Goal: Information Seeking & Learning: Learn about a topic

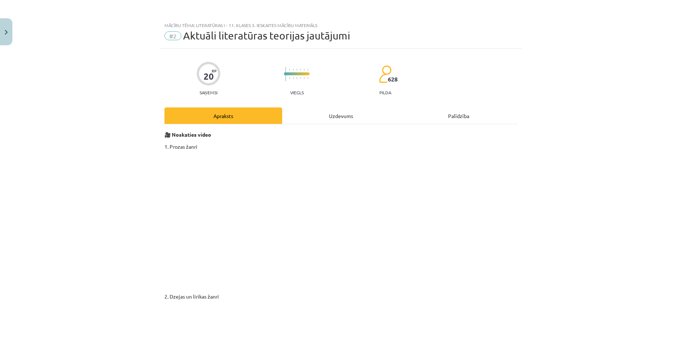
click at [341, 122] on div "Uzdevums" at bounding box center [341, 115] width 118 height 16
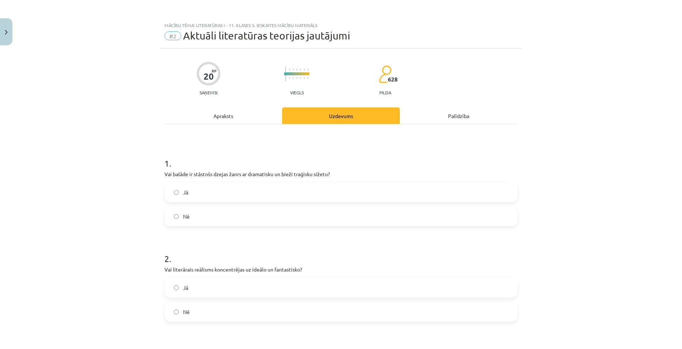
scroll to position [18, 0]
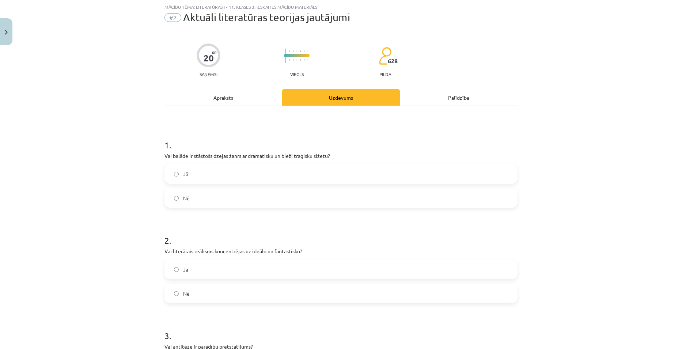
click at [227, 178] on label "Jā" at bounding box center [340, 174] width 351 height 18
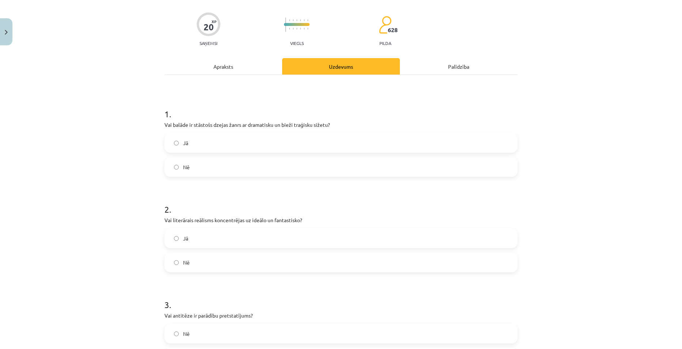
scroll to position [91, 0]
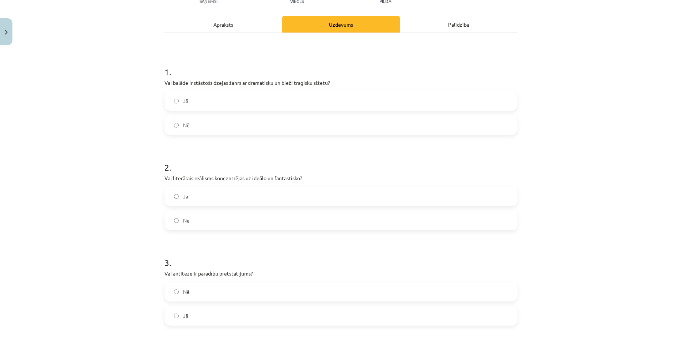
click at [179, 218] on label "Nē" at bounding box center [340, 220] width 351 height 18
click at [236, 27] on div "Apraksts" at bounding box center [223, 24] width 118 height 16
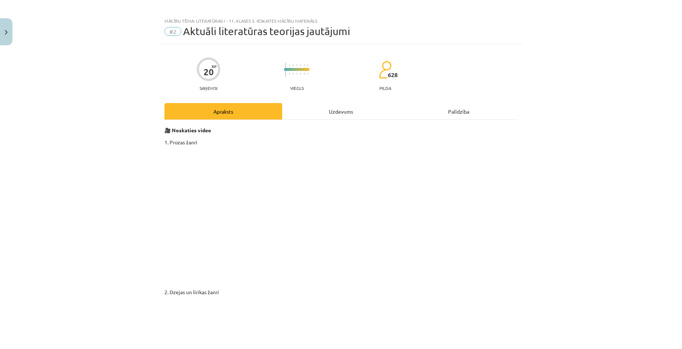
scroll to position [0, 0]
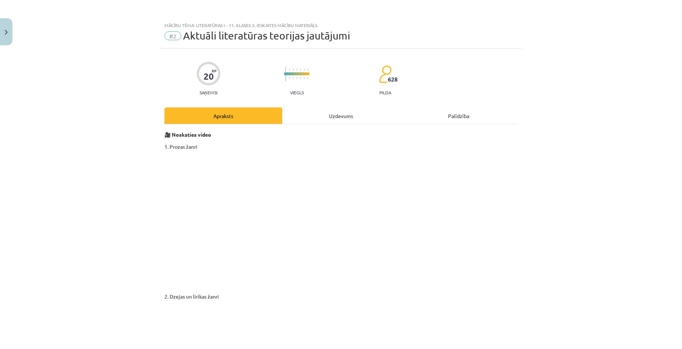
click at [342, 118] on div "Uzdevums" at bounding box center [341, 115] width 118 height 16
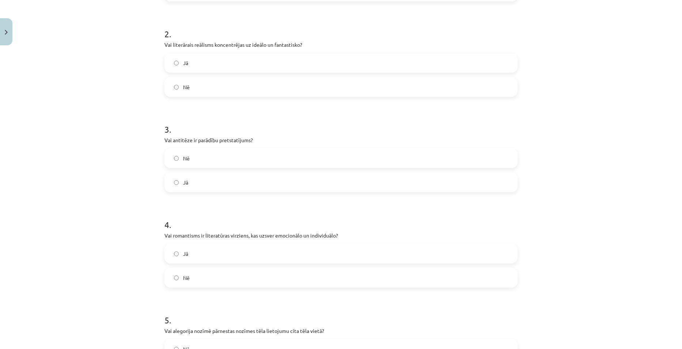
scroll to position [237, 0]
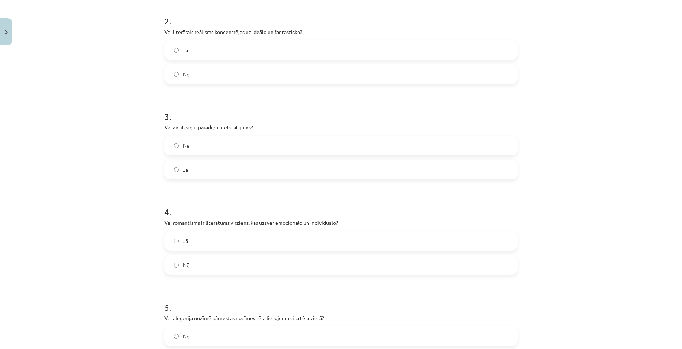
click at [183, 143] on span "Nē" at bounding box center [186, 146] width 7 height 8
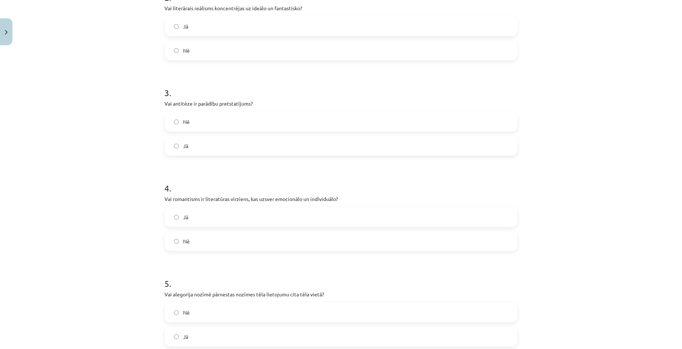
scroll to position [274, 0]
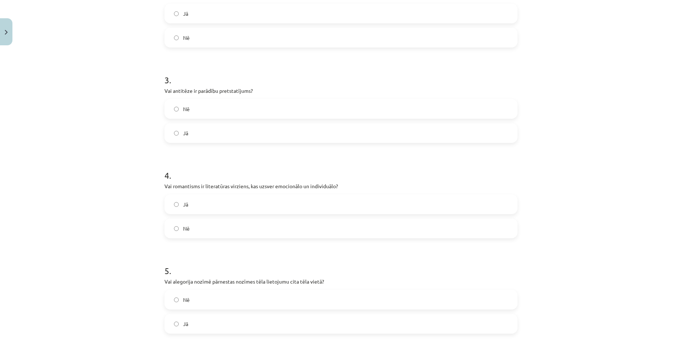
click at [255, 205] on label "Jā" at bounding box center [340, 204] width 351 height 18
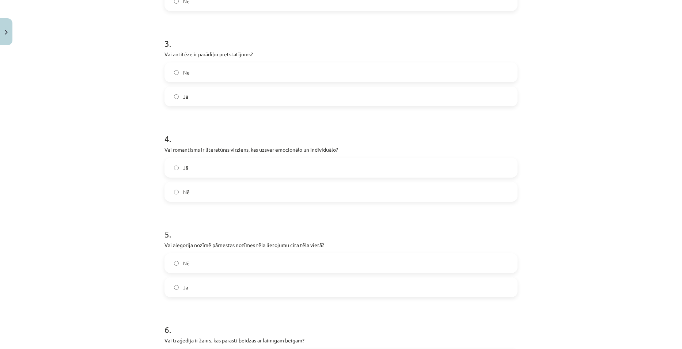
click at [246, 260] on label "Nē" at bounding box center [340, 263] width 351 height 18
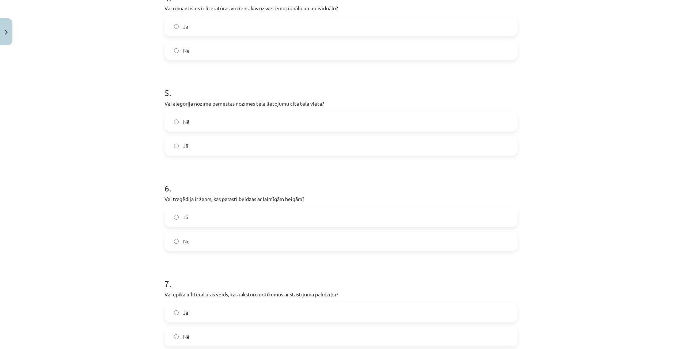
scroll to position [457, 0]
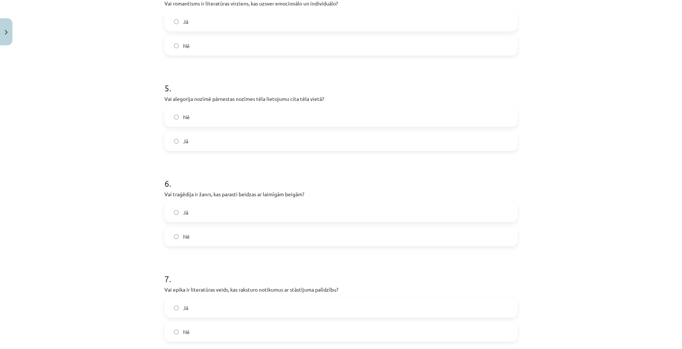
click at [208, 233] on label "Nē" at bounding box center [340, 236] width 351 height 18
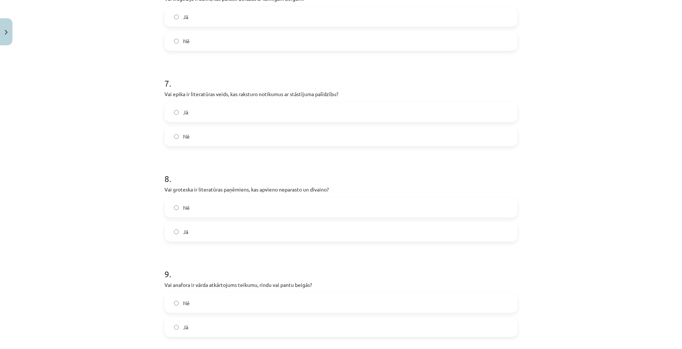
scroll to position [639, 0]
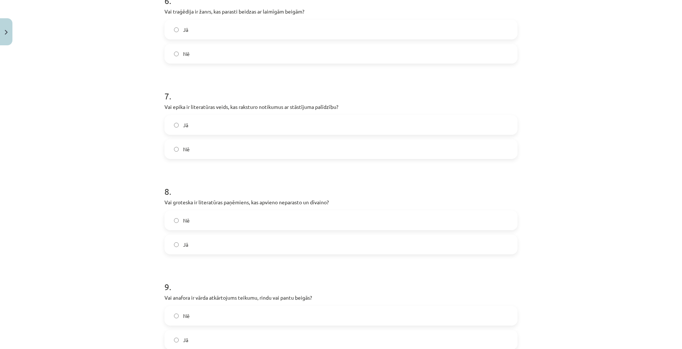
click at [221, 128] on label "Jā" at bounding box center [340, 125] width 351 height 18
click at [233, 237] on label "Jā" at bounding box center [340, 244] width 351 height 18
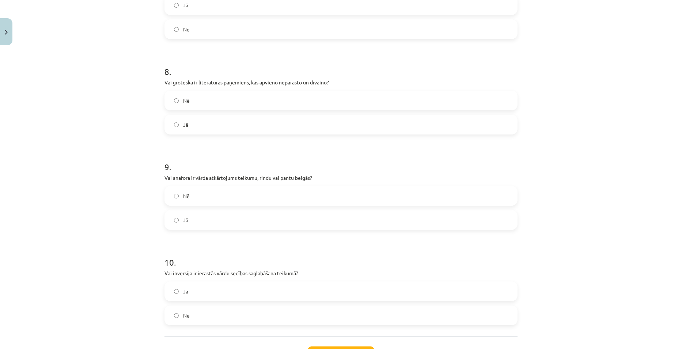
scroll to position [820, 0]
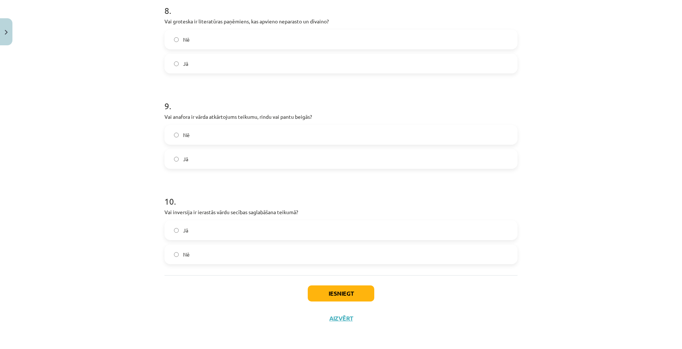
click at [184, 154] on label "Jā" at bounding box center [340, 159] width 351 height 18
click at [183, 251] on span "Nē" at bounding box center [186, 255] width 7 height 8
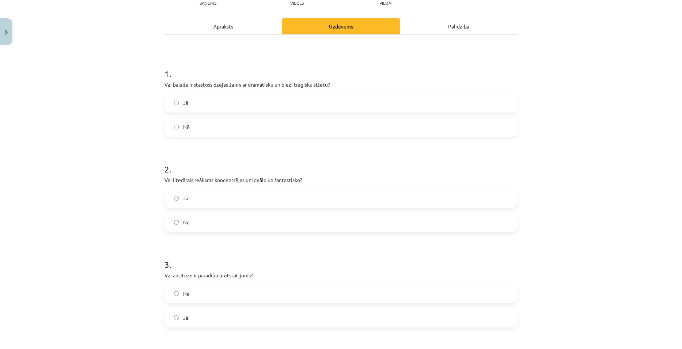
scroll to position [0, 0]
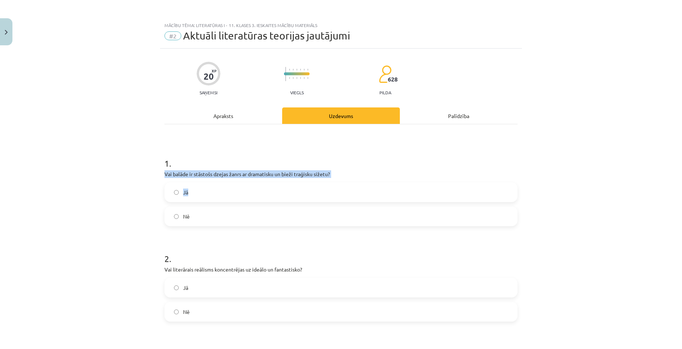
drag, startPoint x: 163, startPoint y: 172, endPoint x: 211, endPoint y: 191, distance: 52.0
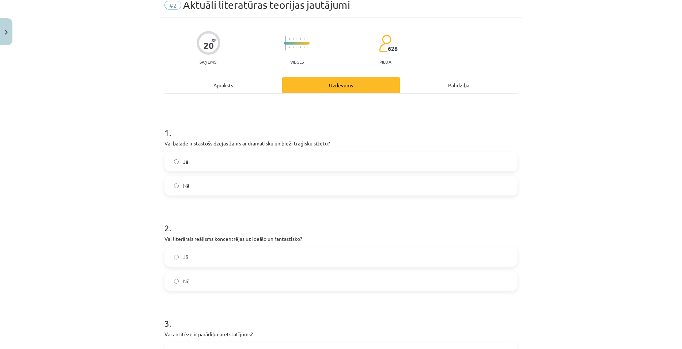
scroll to position [73, 0]
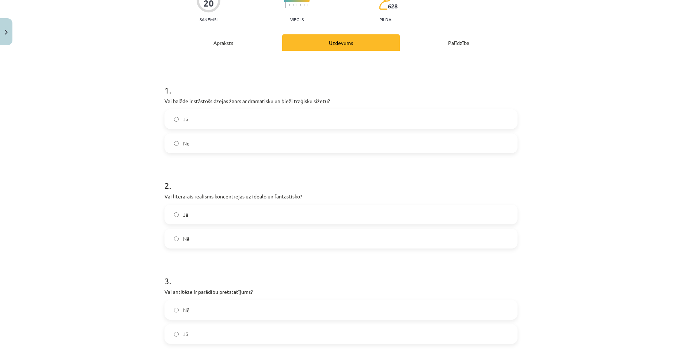
drag, startPoint x: 159, startPoint y: 194, endPoint x: 152, endPoint y: 193, distance: 7.4
click at [152, 193] on div "Mācību tēma: Literatūras i - 11. klases 3. ieskaites mācību materiāls #2 Aktuāl…" at bounding box center [341, 174] width 682 height 349
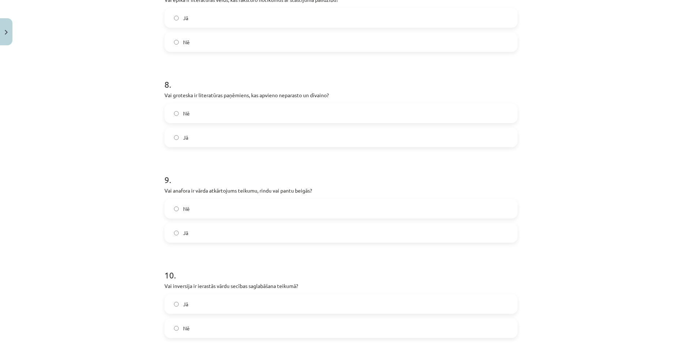
scroll to position [820, 0]
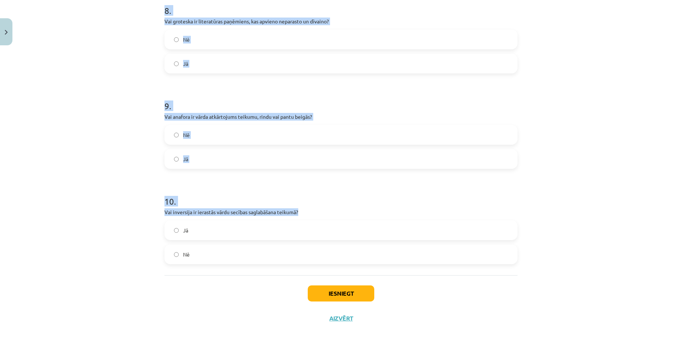
drag, startPoint x: 162, startPoint y: 145, endPoint x: 305, endPoint y: 215, distance: 159.1
copy form "Vai antitēze ir parādību pretstatījums? Nē Jā 4 . Vai romantisms ir literatūras…"
click at [565, 183] on div "Mācību tēma: Literatūras i - 11. klases 3. ieskaites mācību materiāls #2 Aktuāl…" at bounding box center [341, 174] width 682 height 349
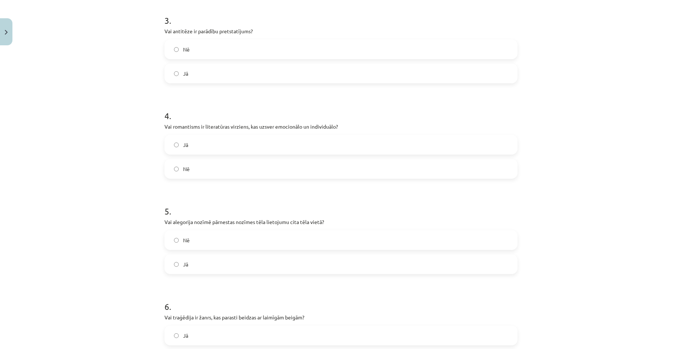
scroll to position [272, 0]
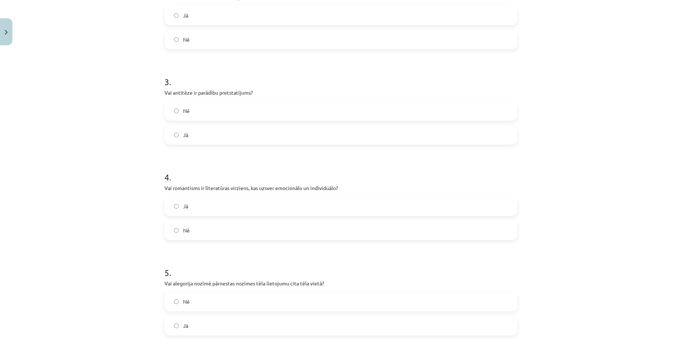
click at [198, 124] on div "Nē Jā" at bounding box center [340, 123] width 353 height 44
click at [198, 129] on label "Jā" at bounding box center [340, 135] width 351 height 18
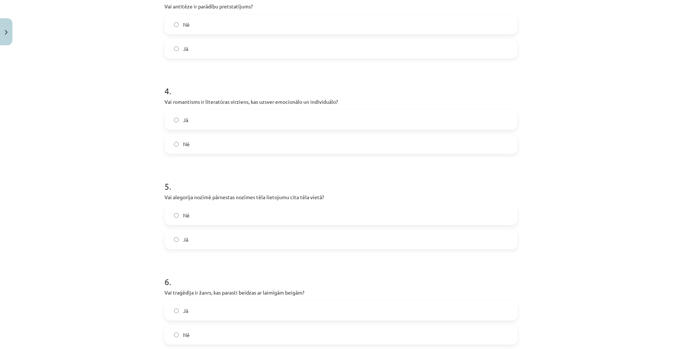
scroll to position [382, 0]
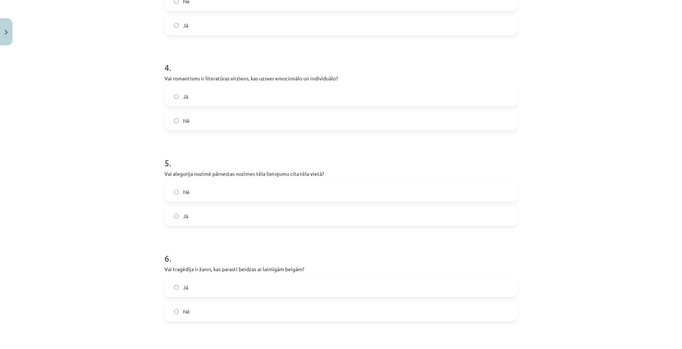
click at [199, 217] on label "Jā" at bounding box center [340, 216] width 351 height 18
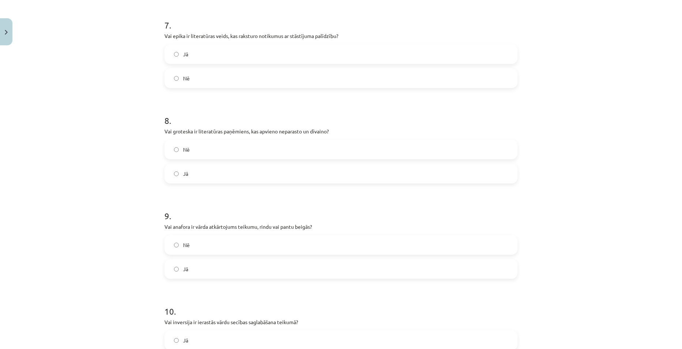
scroll to position [710, 0]
click at [200, 247] on label "Nē" at bounding box center [340, 244] width 351 height 18
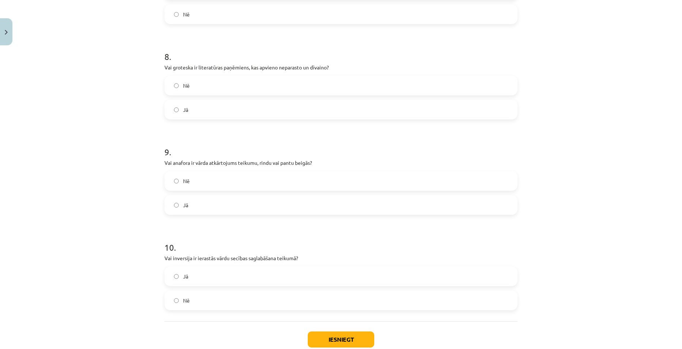
scroll to position [783, 0]
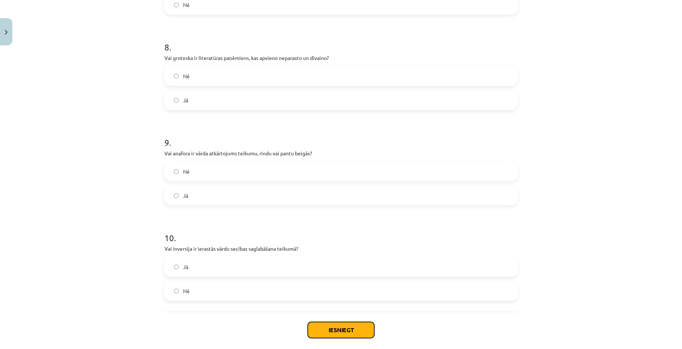
click at [331, 325] on button "Iesniegt" at bounding box center [341, 330] width 66 height 16
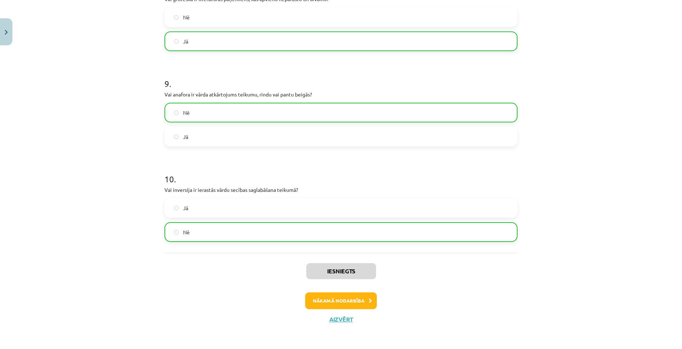
scroll to position [843, 0]
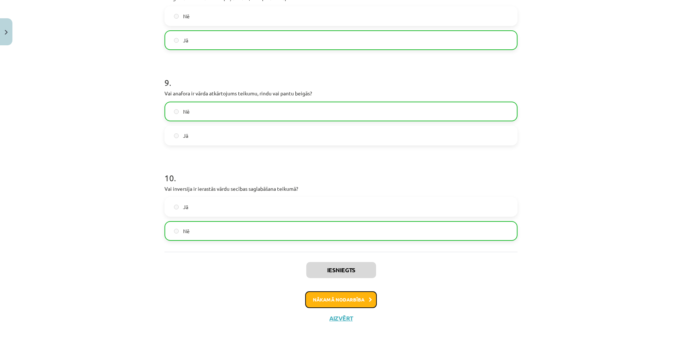
click at [332, 301] on button "Nākamā nodarbība" at bounding box center [341, 299] width 72 height 17
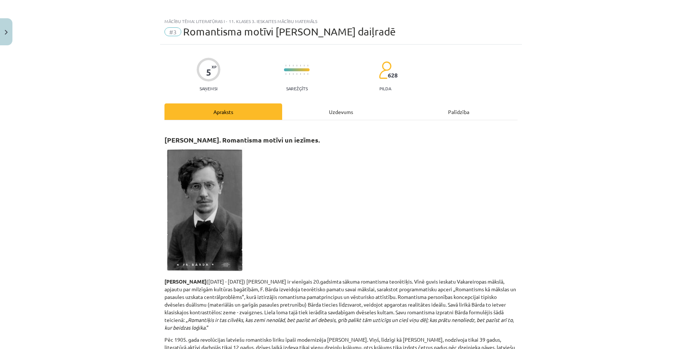
scroll to position [0, 0]
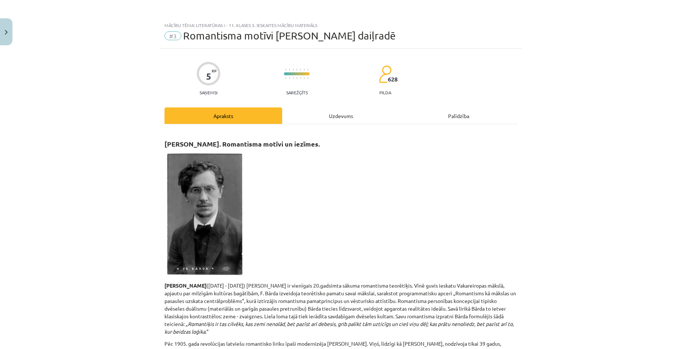
click at [346, 118] on div "Uzdevums" at bounding box center [341, 115] width 118 height 16
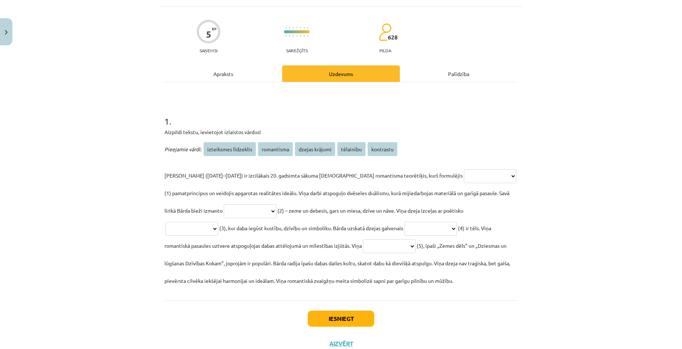
scroll to position [55, 0]
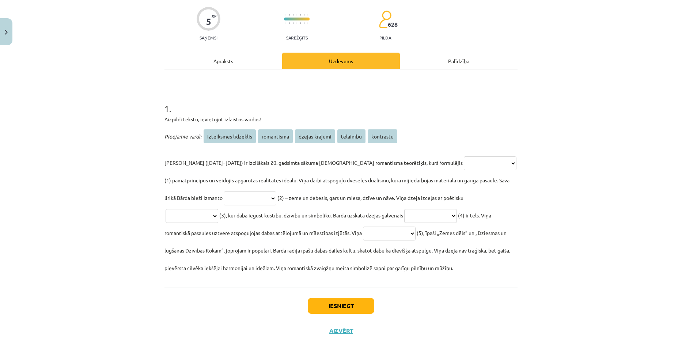
click at [235, 64] on div "Apraksts" at bounding box center [223, 61] width 118 height 16
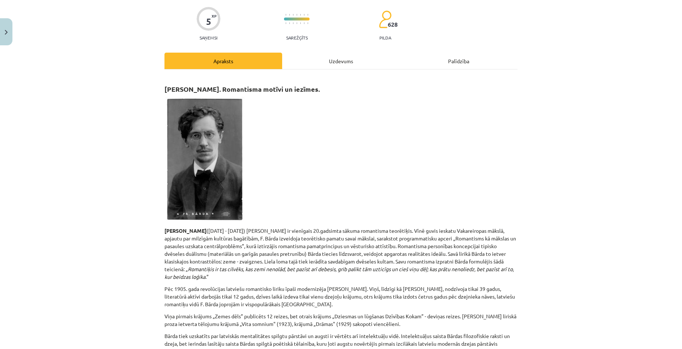
click at [354, 55] on div "Uzdevums" at bounding box center [341, 61] width 118 height 16
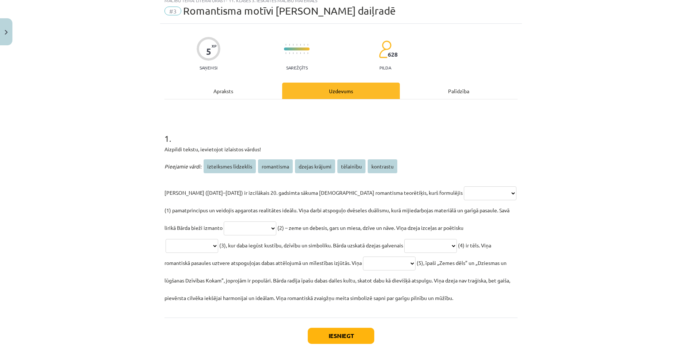
scroll to position [18, 0]
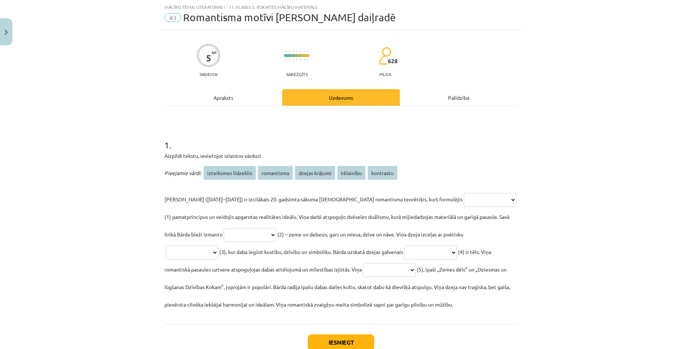
click at [221, 103] on div "Apraksts" at bounding box center [223, 97] width 118 height 16
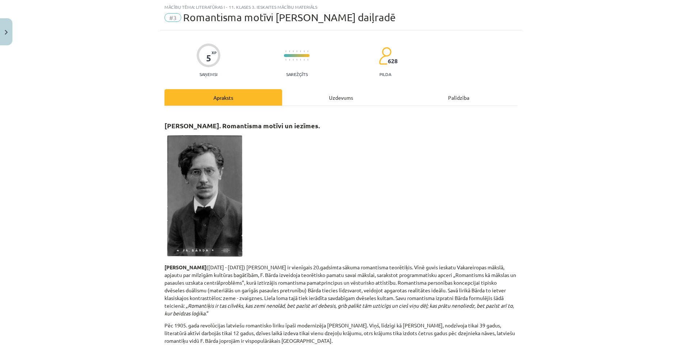
drag, startPoint x: 333, startPoint y: 102, endPoint x: 337, endPoint y: 99, distance: 5.0
click at [333, 102] on div "Uzdevums" at bounding box center [341, 97] width 118 height 16
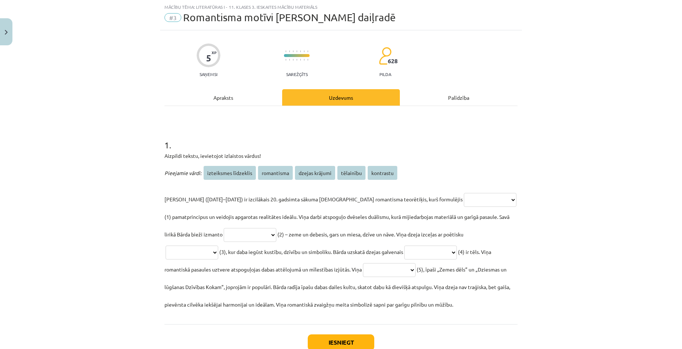
click at [464, 201] on select "**********" at bounding box center [490, 200] width 53 height 14
click at [478, 191] on p "**********" at bounding box center [340, 251] width 353 height 123
click at [224, 232] on select "**********" at bounding box center [250, 235] width 53 height 14
select select "*********"
click at [224, 228] on select "**********" at bounding box center [250, 235] width 53 height 14
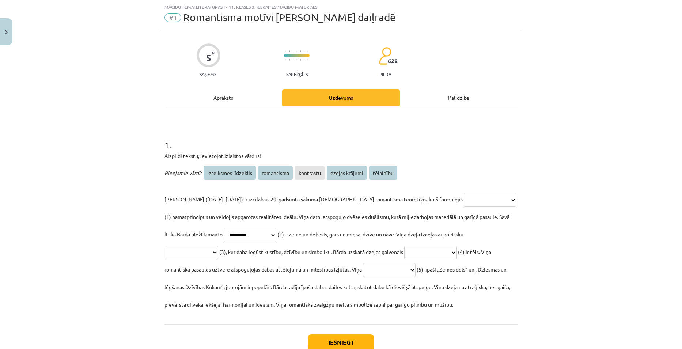
click at [404, 254] on select "**********" at bounding box center [430, 252] width 53 height 14
click at [404, 245] on select "**********" at bounding box center [430, 252] width 53 height 14
click at [404, 256] on select "**********" at bounding box center [430, 252] width 53 height 14
select select "**********"
click at [404, 245] on select "**********" at bounding box center [430, 252] width 53 height 14
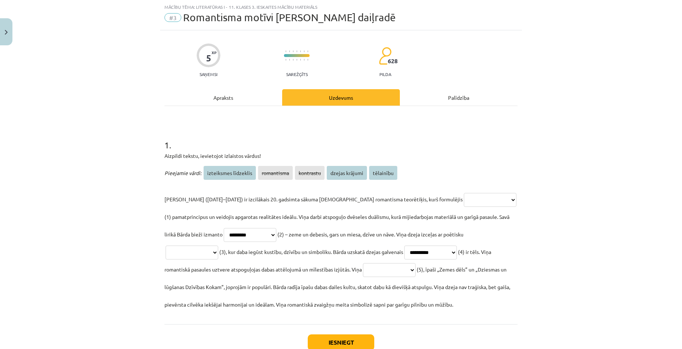
click at [404, 257] on select "**********" at bounding box center [430, 252] width 53 height 14
select select
click at [404, 245] on select "**********" at bounding box center [430, 252] width 53 height 14
click at [363, 270] on select "**********" at bounding box center [389, 270] width 53 height 14
select select "**********"
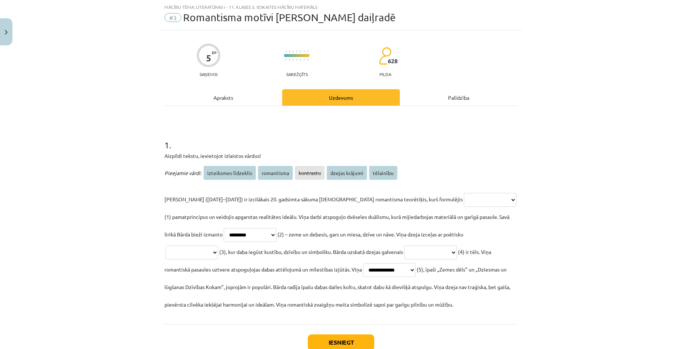
click at [363, 263] on select "**********" at bounding box center [389, 270] width 53 height 14
click at [464, 205] on select "**********" at bounding box center [490, 200] width 53 height 14
select select "**********"
click at [464, 193] on select "**********" at bounding box center [490, 200] width 53 height 14
click at [218, 245] on select "**********" at bounding box center [191, 252] width 53 height 14
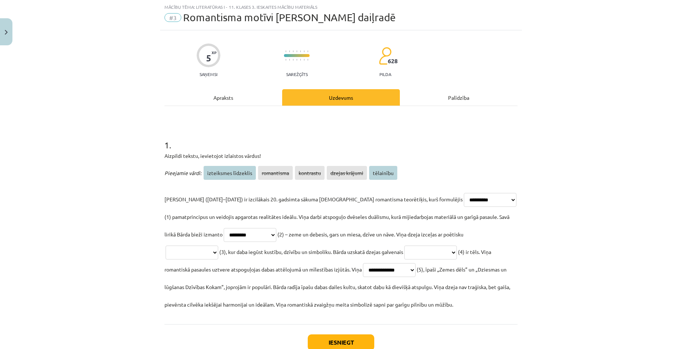
select select "*********"
click at [218, 245] on select "**********" at bounding box center [191, 252] width 53 height 14
click at [404, 254] on select "**********" at bounding box center [430, 252] width 53 height 14
select select "**********"
click at [404, 245] on select "**********" at bounding box center [430, 252] width 53 height 14
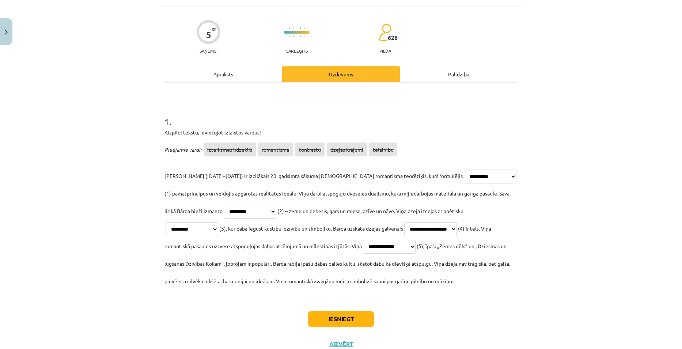
scroll to position [55, 0]
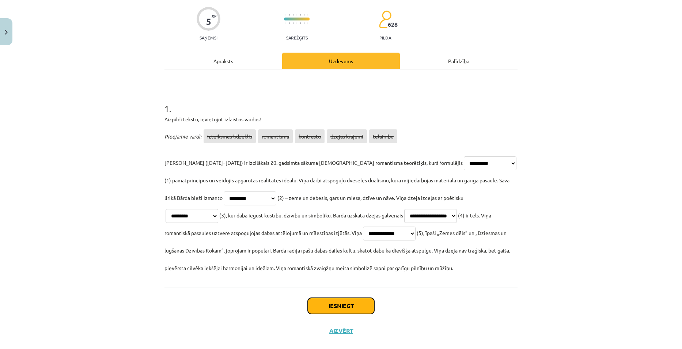
click at [344, 308] on button "Iesniegt" at bounding box center [341, 306] width 66 height 16
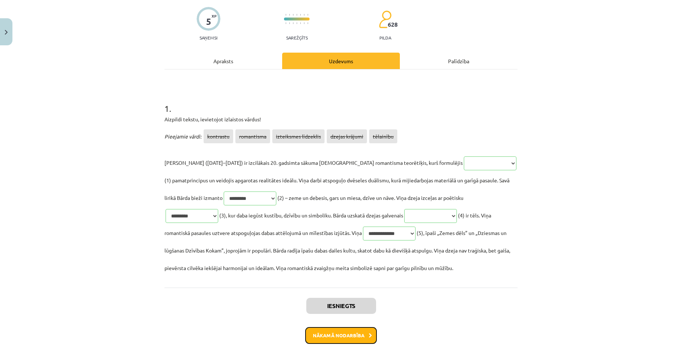
click at [352, 333] on button "Nākamā nodarbība" at bounding box center [341, 335] width 72 height 17
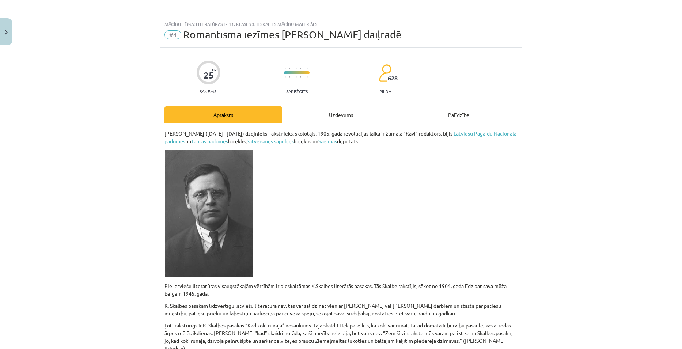
scroll to position [0, 0]
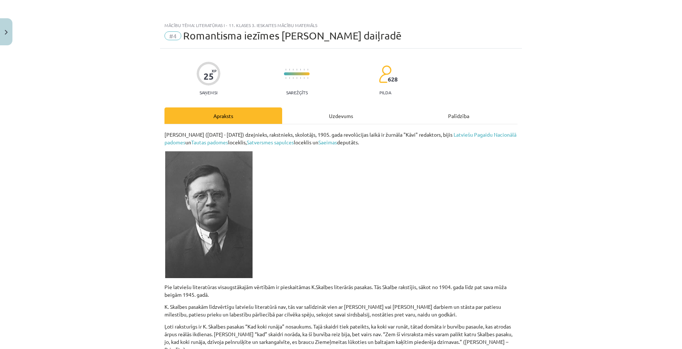
click at [327, 119] on div "Uzdevums" at bounding box center [341, 115] width 118 height 16
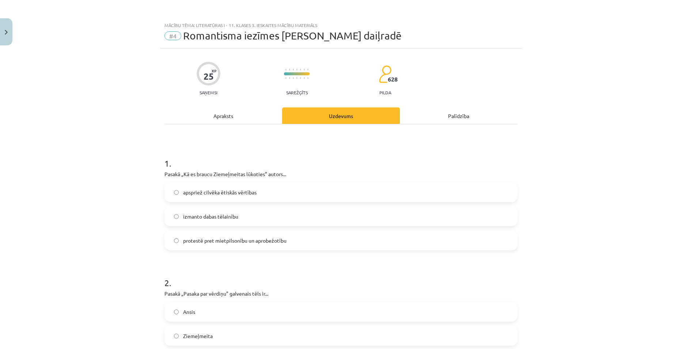
click at [228, 113] on div "Apraksts" at bounding box center [223, 115] width 118 height 16
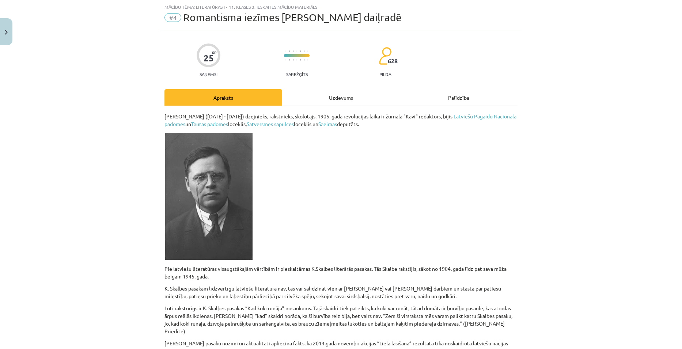
click at [355, 101] on div "Uzdevums" at bounding box center [341, 97] width 118 height 16
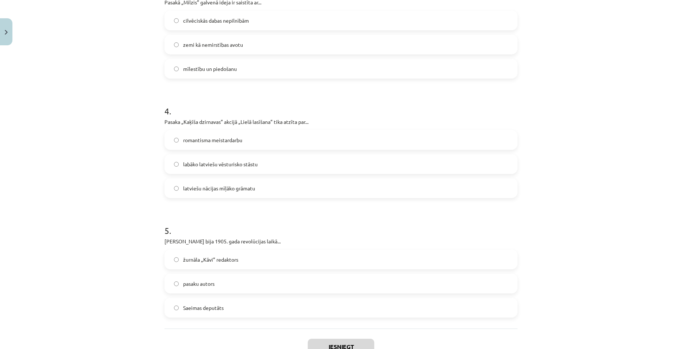
scroll to position [464, 0]
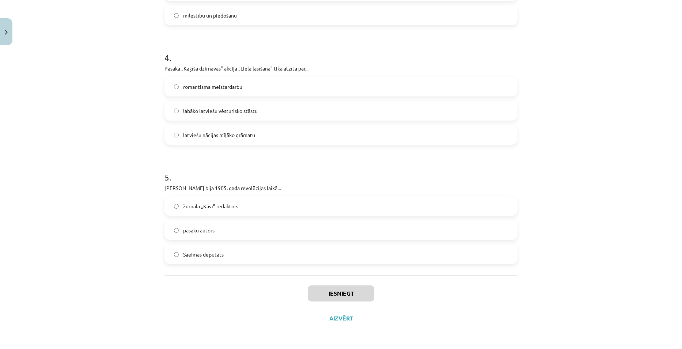
click at [240, 212] on label "žurnāla „Kāvi” redaktors" at bounding box center [340, 206] width 351 height 18
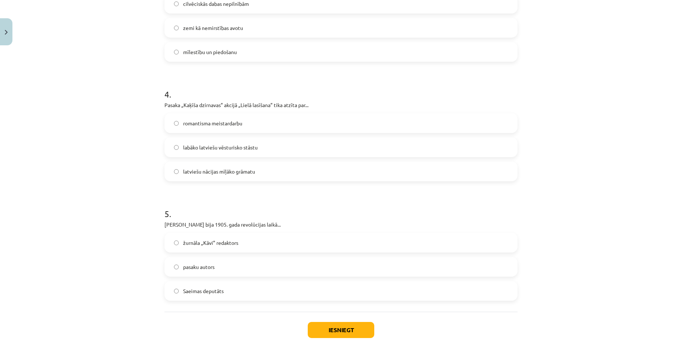
scroll to position [354, 0]
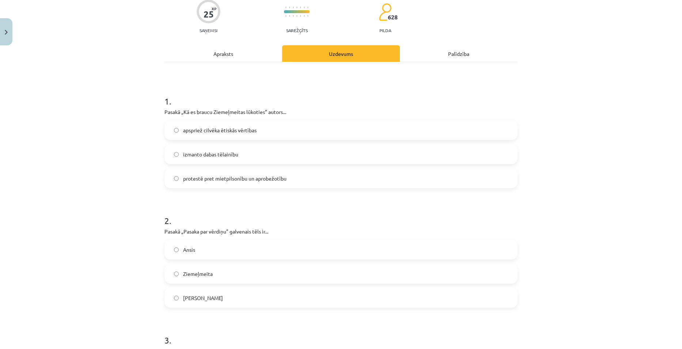
click at [216, 52] on div "Apraksts" at bounding box center [223, 53] width 118 height 16
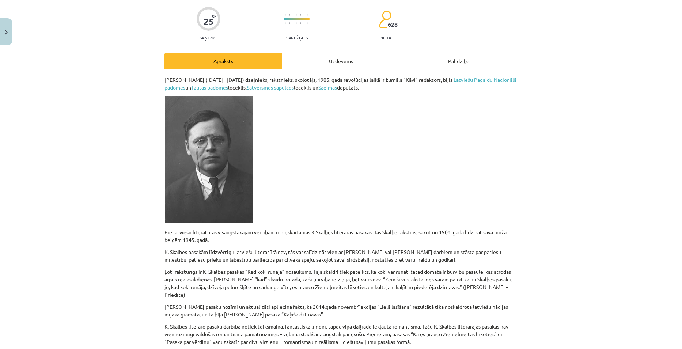
scroll to position [78, 0]
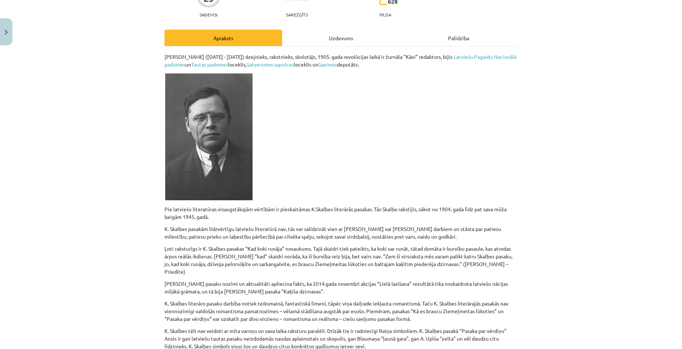
click at [338, 39] on div "Uzdevums" at bounding box center [341, 38] width 118 height 16
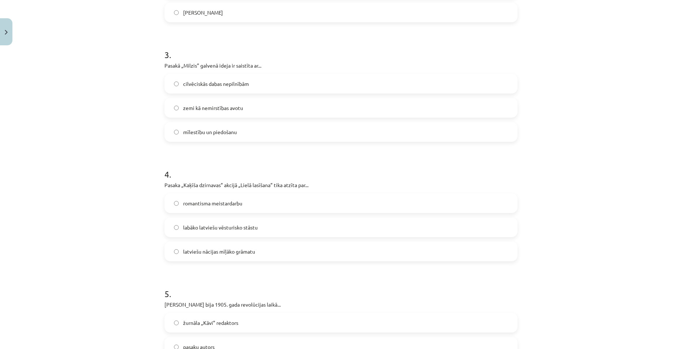
scroll to position [464, 0]
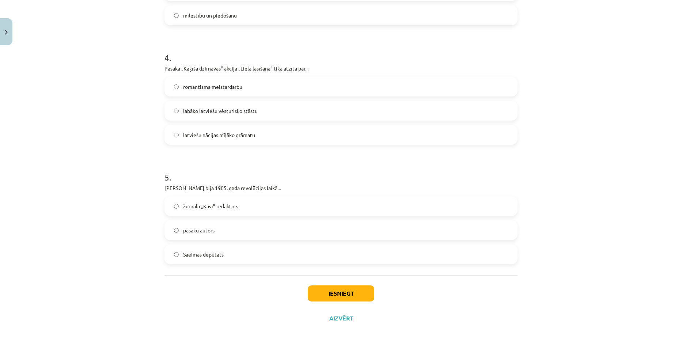
click at [236, 137] on span "latviešu nācijas mīļāko grāmatu" at bounding box center [219, 135] width 72 height 8
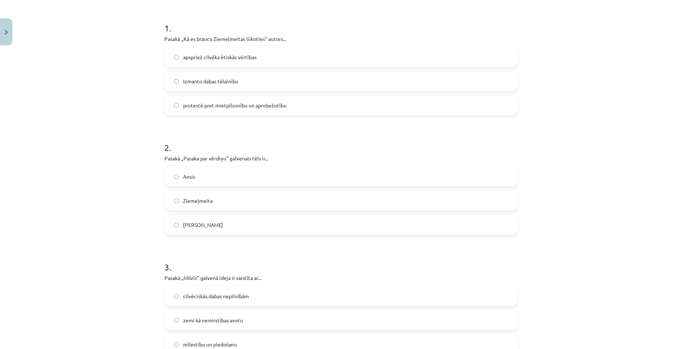
scroll to position [99, 0]
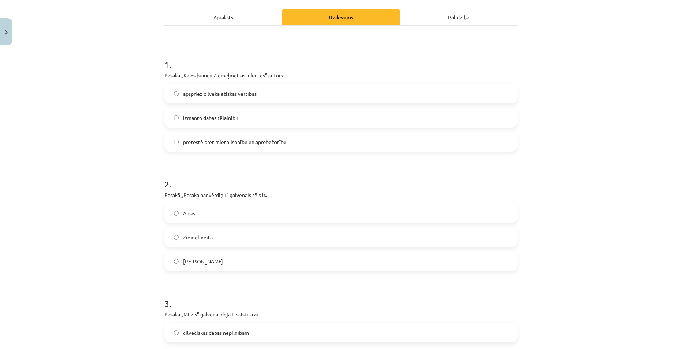
click at [224, 17] on div "Apraksts" at bounding box center [223, 17] width 118 height 16
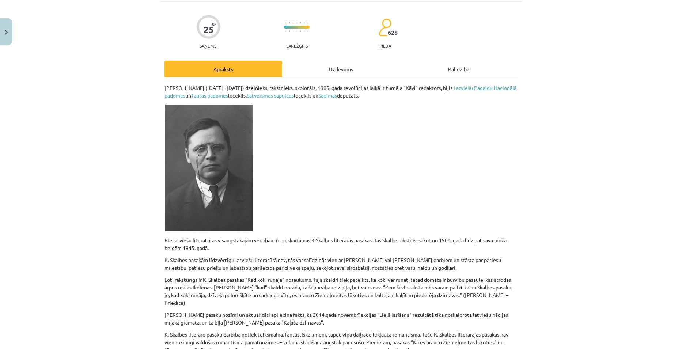
scroll to position [0, 0]
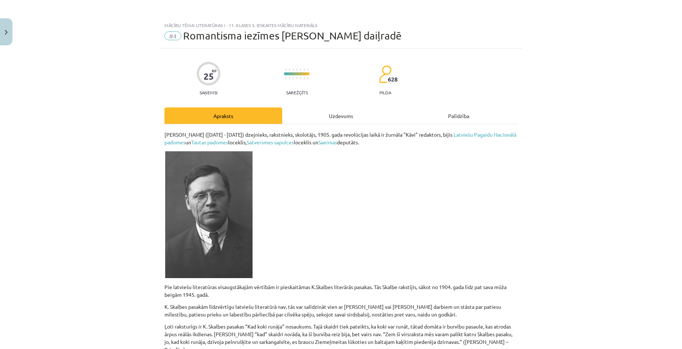
click at [338, 118] on div "Uzdevums" at bounding box center [341, 115] width 118 height 16
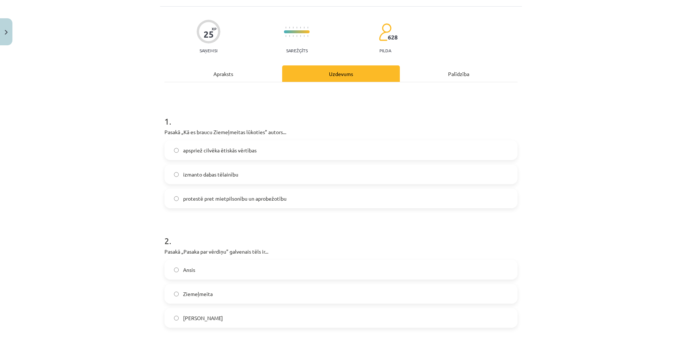
scroll to position [55, 0]
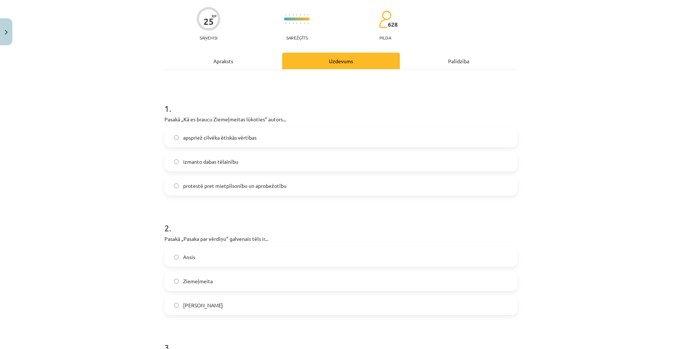
drag, startPoint x: 263, startPoint y: 251, endPoint x: 267, endPoint y: 246, distance: 6.5
click at [263, 251] on label "Ansis" at bounding box center [340, 257] width 351 height 18
click at [228, 60] on div "Apraksts" at bounding box center [223, 61] width 118 height 16
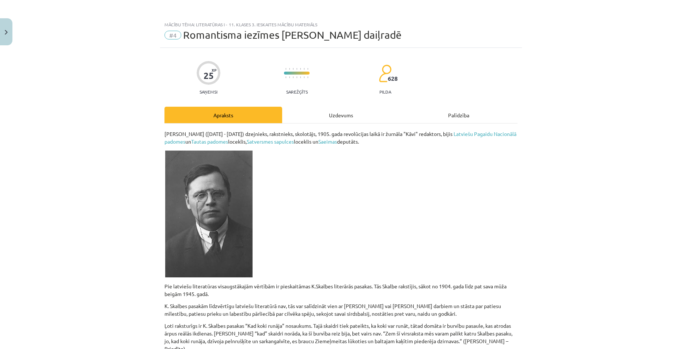
scroll to position [0, 0]
click at [344, 111] on div "Uzdevums" at bounding box center [341, 115] width 118 height 16
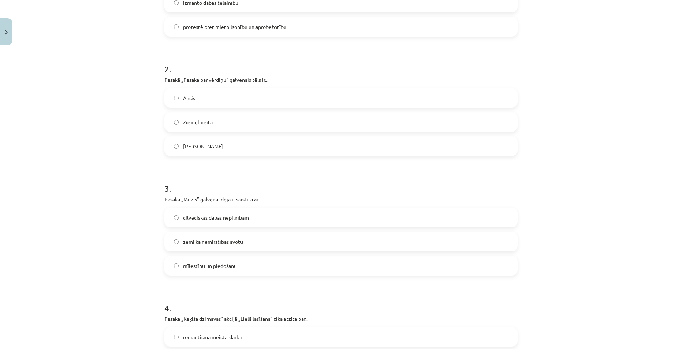
scroll to position [201, 0]
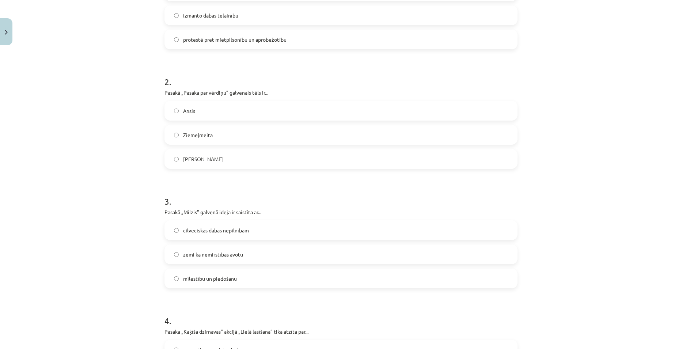
click at [275, 226] on label "cilvēciskās dabas nepilnībām" at bounding box center [340, 230] width 351 height 18
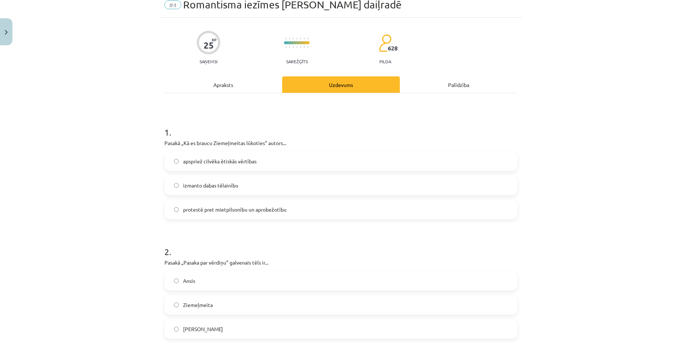
scroll to position [18, 0]
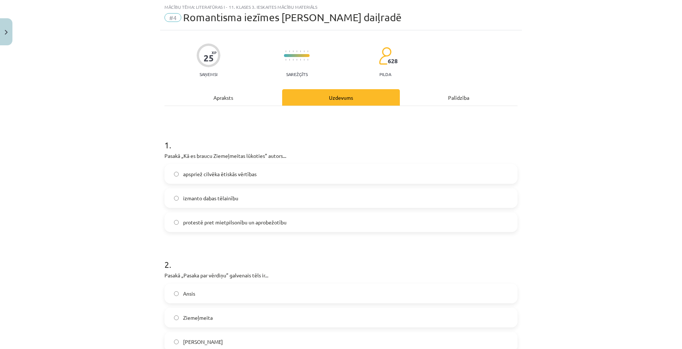
click at [213, 97] on div "Apraksts" at bounding box center [223, 97] width 118 height 16
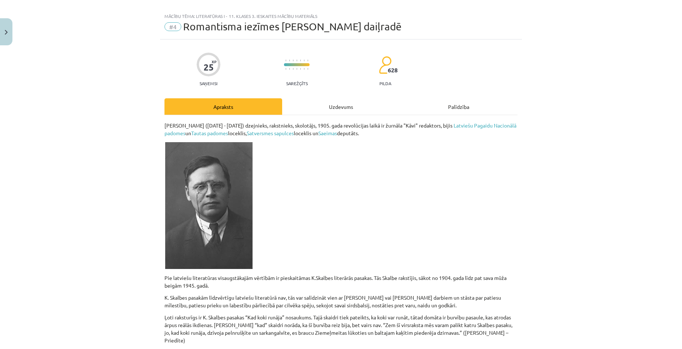
scroll to position [0, 0]
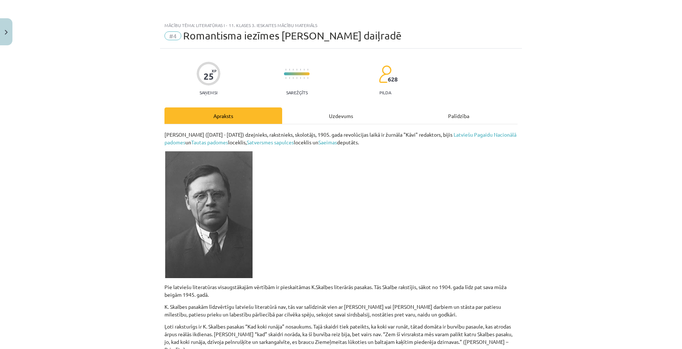
click at [338, 114] on div "Uzdevums" at bounding box center [341, 115] width 118 height 16
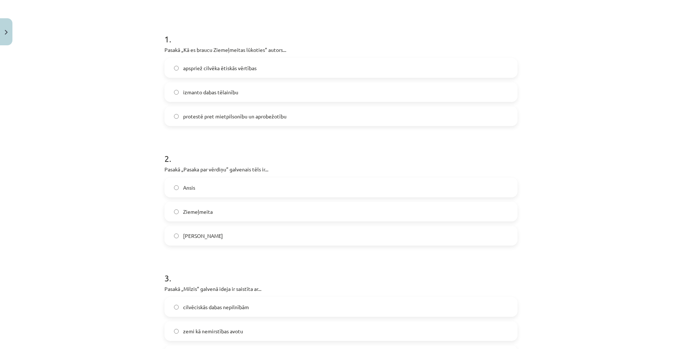
scroll to position [91, 0]
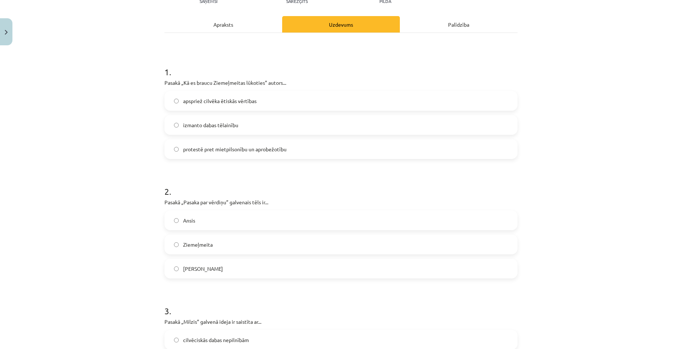
click at [242, 152] on span "protestē pret mietpilsonību un aprobežotību" at bounding box center [234, 149] width 103 height 8
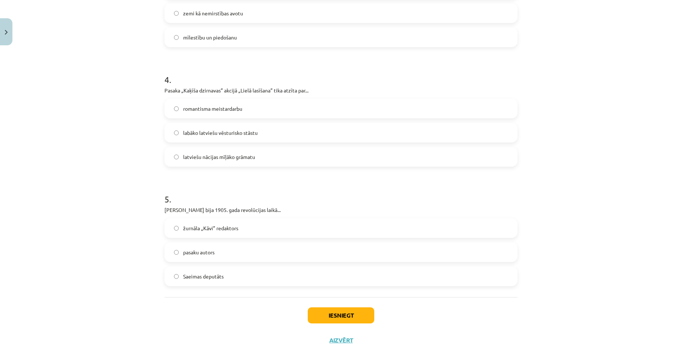
scroll to position [464, 0]
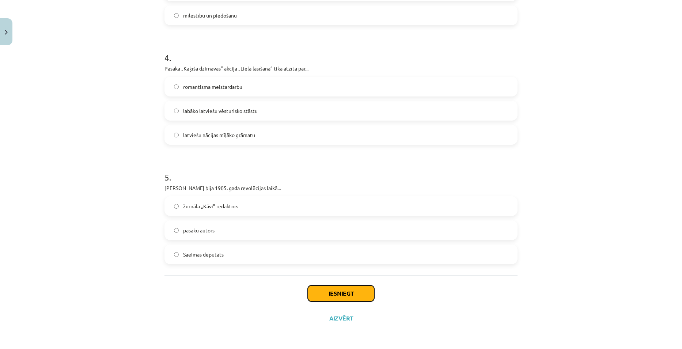
click at [347, 298] on button "Iesniegt" at bounding box center [341, 293] width 66 height 16
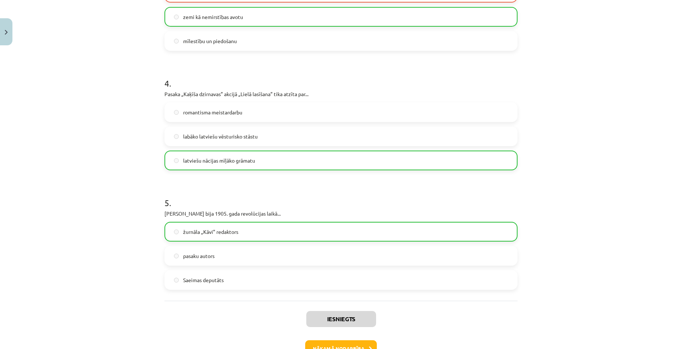
scroll to position [487, 0]
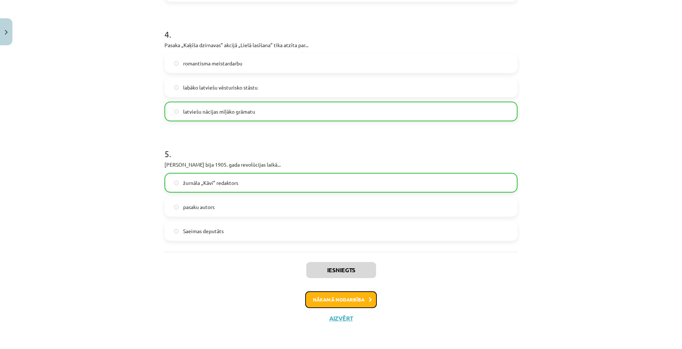
click at [351, 294] on button "Nākamā nodarbība" at bounding box center [341, 299] width 72 height 17
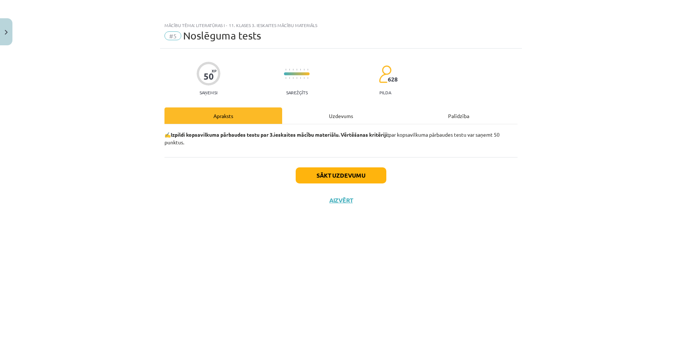
scroll to position [0, 0]
click at [334, 109] on div "Uzdevums" at bounding box center [341, 115] width 118 height 16
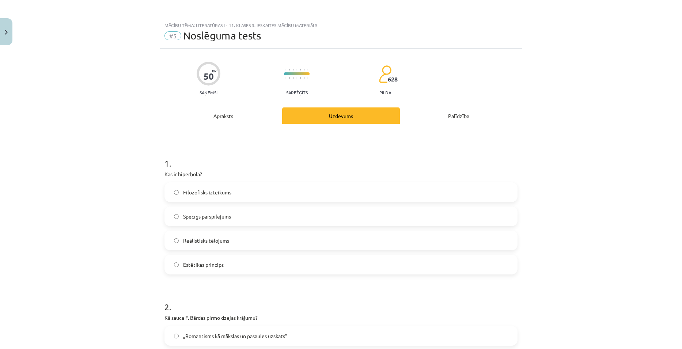
scroll to position [37, 0]
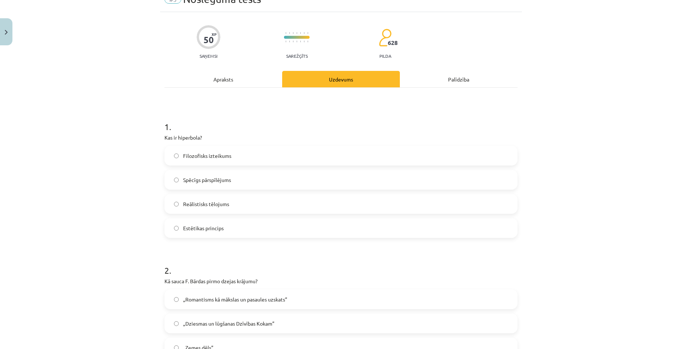
click at [242, 184] on label "Spēcīgs pārspīlējums" at bounding box center [340, 180] width 351 height 18
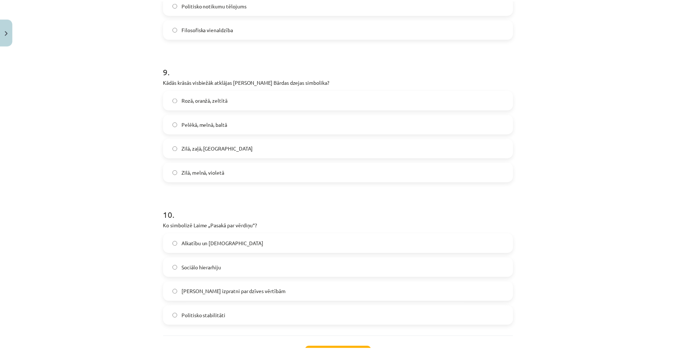
scroll to position [1302, 0]
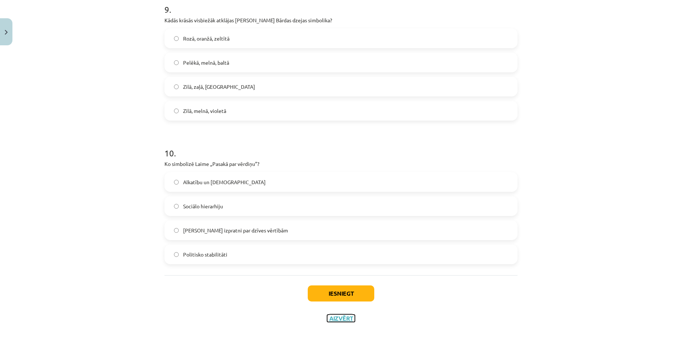
click at [339, 320] on button "Aizvērt" at bounding box center [341, 317] width 28 height 7
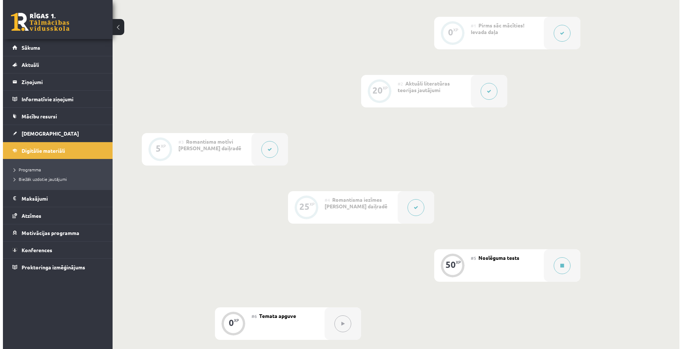
scroll to position [292, 0]
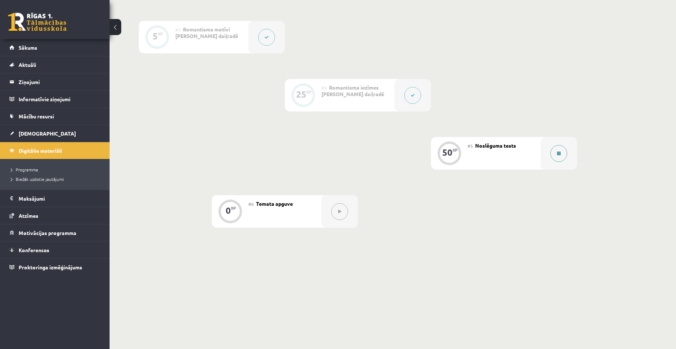
click at [558, 155] on icon at bounding box center [559, 153] width 4 height 4
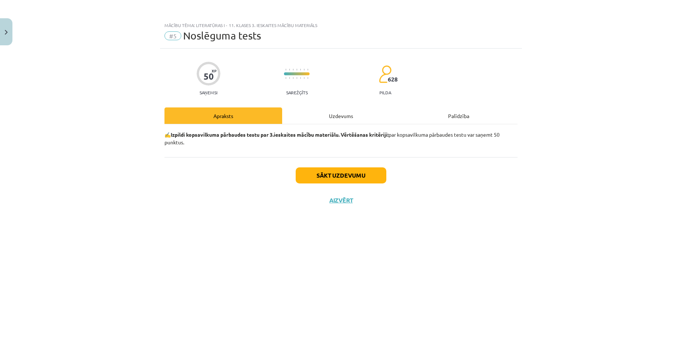
click at [347, 123] on div "Uzdevums" at bounding box center [341, 115] width 118 height 16
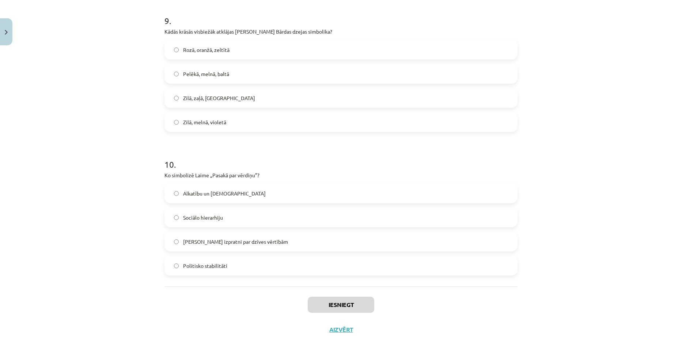
scroll to position [1302, 0]
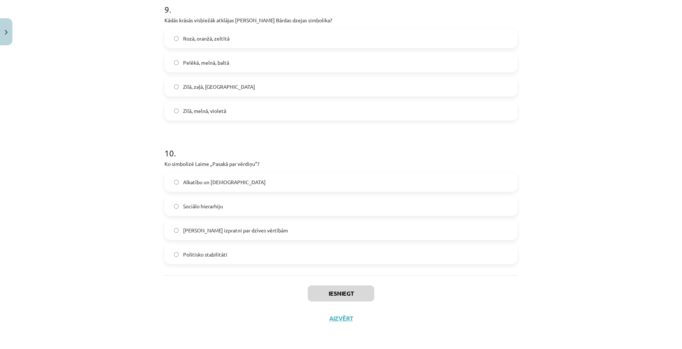
drag, startPoint x: 160, startPoint y: 124, endPoint x: 277, endPoint y: 266, distance: 183.2
copy form "1 . Kas ir hiperbola? Filozofisks izteikums Spēcīgs pārspīlējums Reālistisks tē…"
click at [569, 245] on div "Mācību tēma: Literatūras i - 11. klases 3. ieskaites mācību materiāls #5 Noslēg…" at bounding box center [341, 174] width 682 height 349
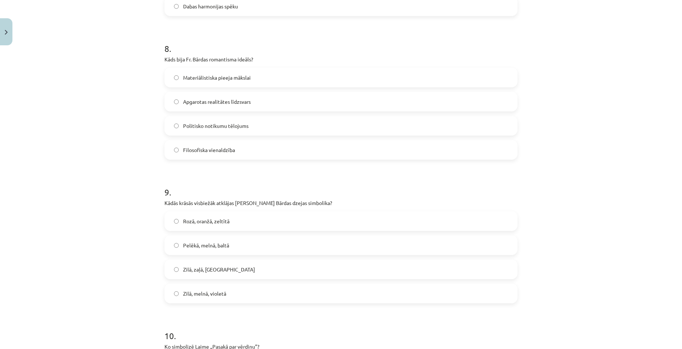
click at [578, 242] on div "Mācību tēma: Literatūras i - 11. klases 3. ieskaites mācību materiāls #5 Noslēg…" at bounding box center [341, 174] width 682 height 349
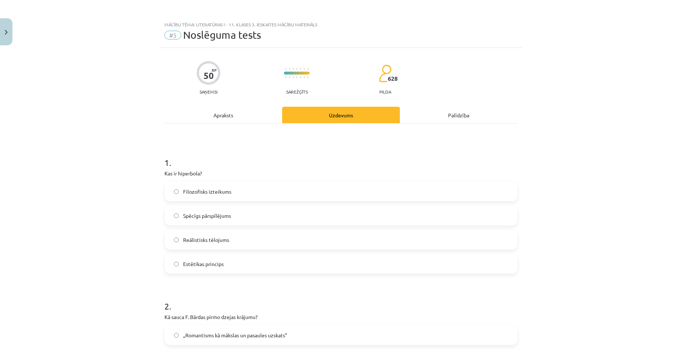
scroll to position [0, 0]
drag, startPoint x: 568, startPoint y: 23, endPoint x: 582, endPoint y: 39, distance: 21.8
click at [577, 30] on div "Mācību tēma: Literatūras i - 11. klases 3. ieskaites mācību materiāls #5 Noslēg…" at bounding box center [341, 174] width 682 height 349
click at [104, 152] on div "Mācību tēma: Literatūras i - 11. klases 3. ieskaites mācību materiāls #5 Noslēg…" at bounding box center [341, 174] width 682 height 349
click at [224, 221] on label "Spēcīgs pārspīlējums" at bounding box center [340, 216] width 351 height 18
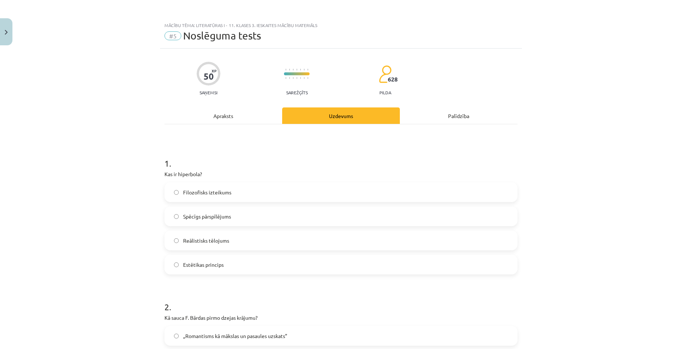
scroll to position [183, 0]
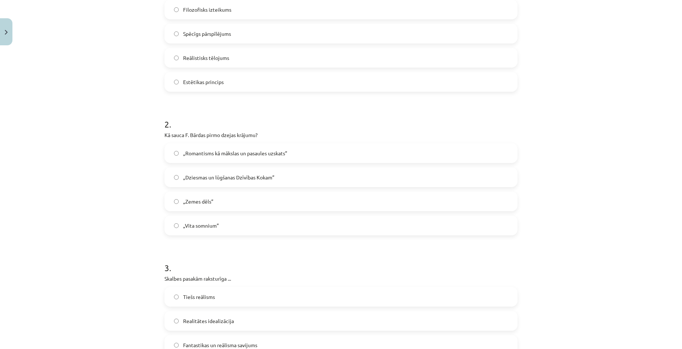
click at [225, 180] on span "„Dziesmas un lūgšanas Dzīvības Kokam”" at bounding box center [228, 178] width 91 height 8
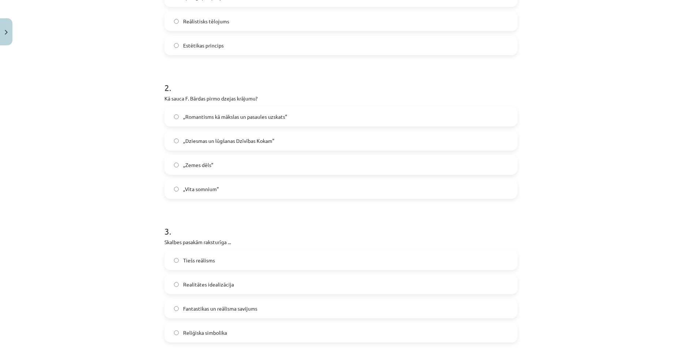
scroll to position [256, 0]
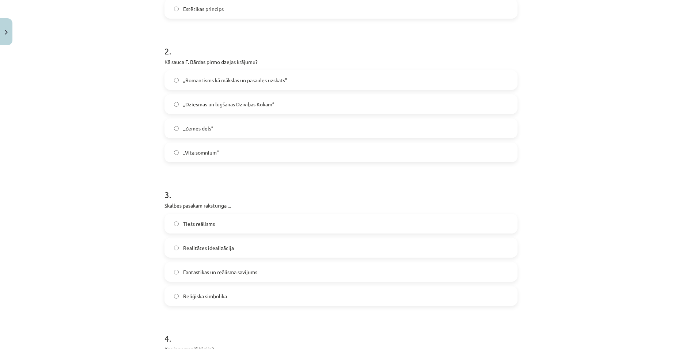
click at [228, 295] on label "Reliģiska simbolika" at bounding box center [340, 296] width 351 height 18
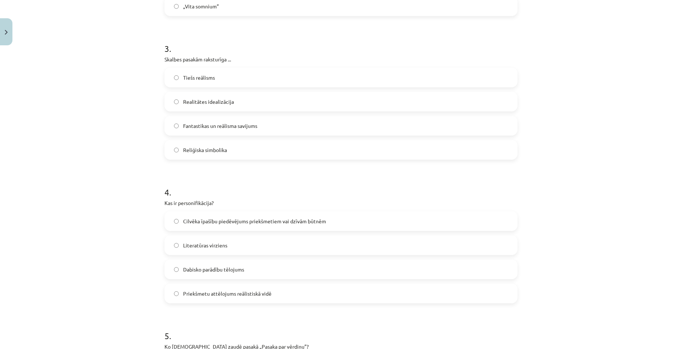
scroll to position [438, 0]
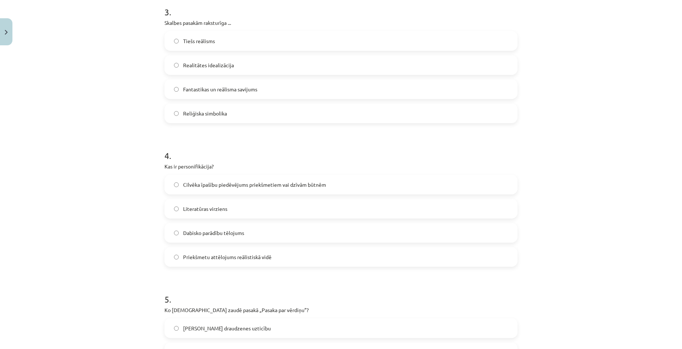
click at [259, 185] on span "Cilvēka īpašību piedēvējums priekšmetiem vai dzīvām būtnēm" at bounding box center [254, 185] width 143 height 8
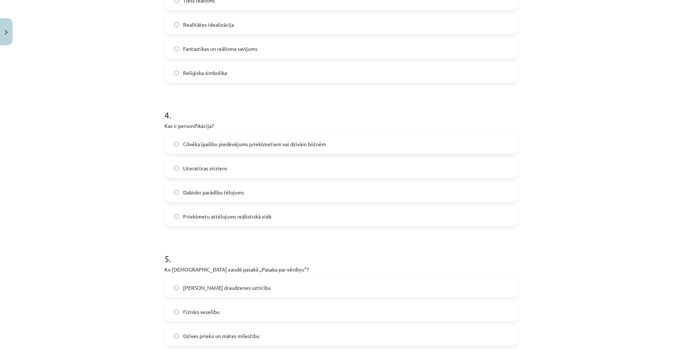
scroll to position [548, 0]
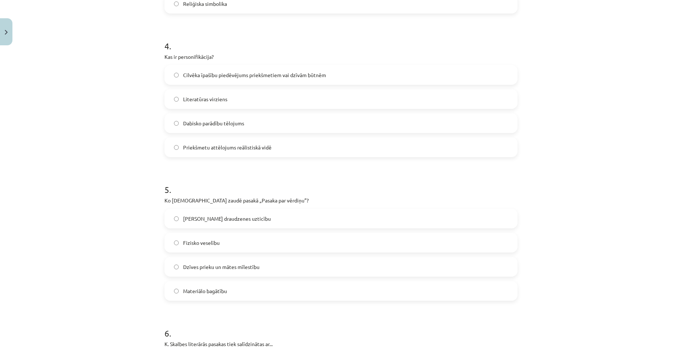
click at [205, 288] on span "Materiālo bagātību" at bounding box center [205, 291] width 44 height 8
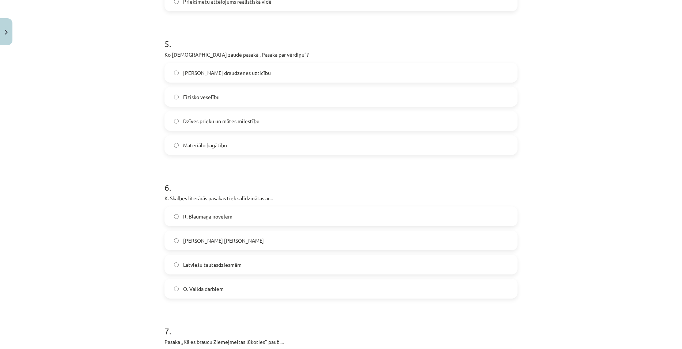
scroll to position [694, 0]
click at [249, 261] on label "Latviešu tautasdziesmām" at bounding box center [340, 264] width 351 height 18
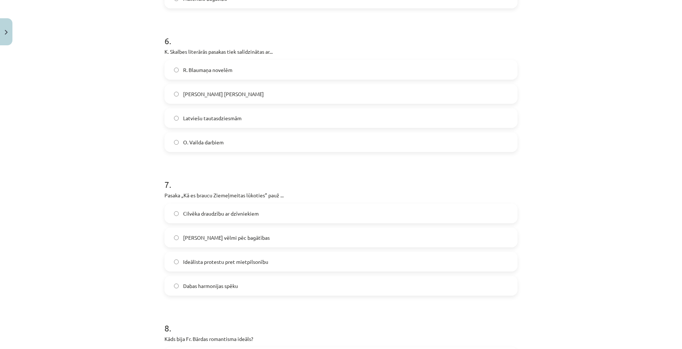
click at [254, 263] on span "Ideālista protestu pret mietpilsonību" at bounding box center [225, 262] width 85 height 8
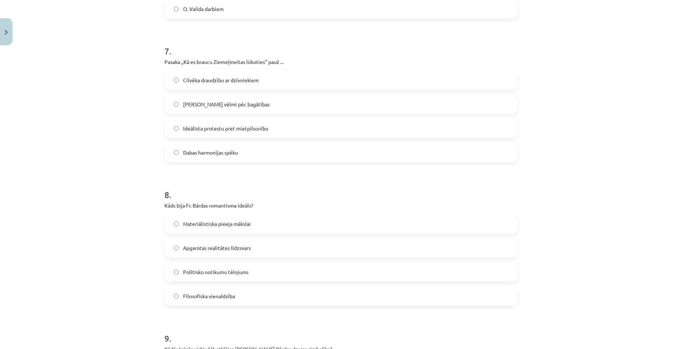
scroll to position [986, 0]
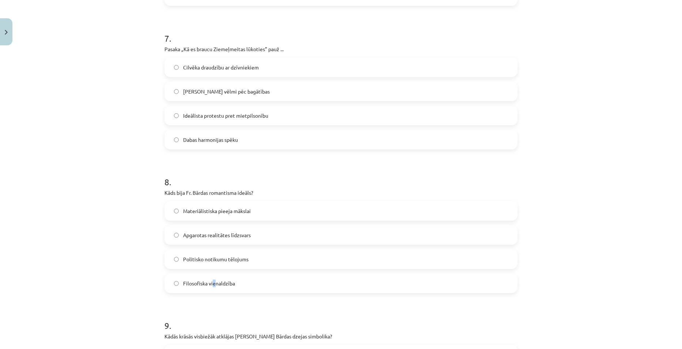
click at [210, 286] on span "Filosofiska vienaldzība" at bounding box center [209, 283] width 52 height 8
click at [276, 283] on label "Filosofiska vienaldzība" at bounding box center [340, 283] width 351 height 18
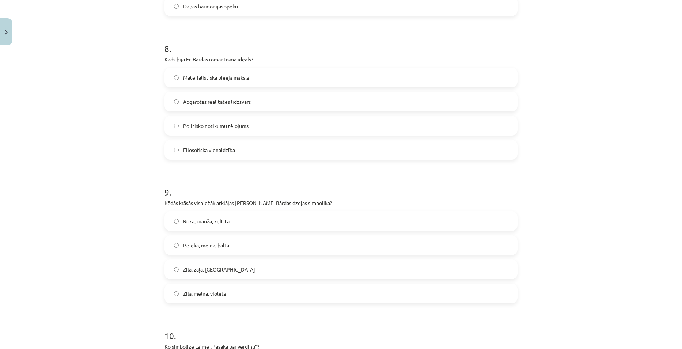
scroll to position [1132, 0]
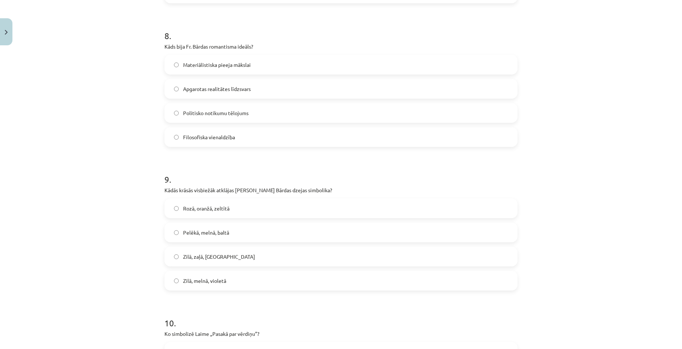
click at [221, 239] on label "Pelēkā, melnā, baltā" at bounding box center [340, 232] width 351 height 18
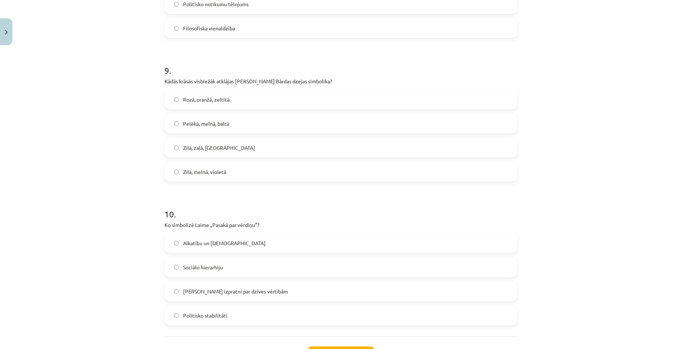
scroll to position [1242, 0]
click at [251, 294] on label "Cilvēka izpratni par dzīves vērtībām" at bounding box center [340, 290] width 351 height 18
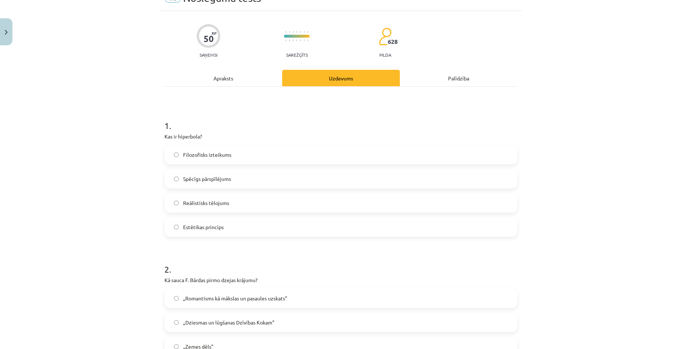
scroll to position [110, 0]
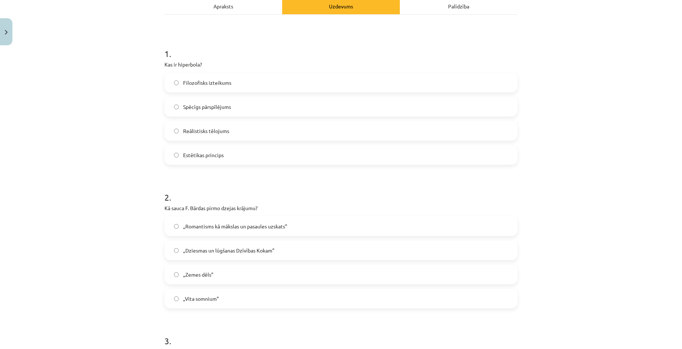
drag, startPoint x: 207, startPoint y: 271, endPoint x: 217, endPoint y: 261, distance: 15.0
click at [207, 271] on span "„Zemes dēls”" at bounding box center [198, 275] width 30 height 8
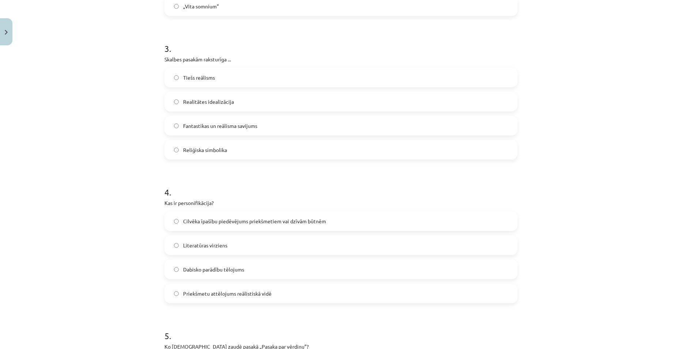
scroll to position [438, 0]
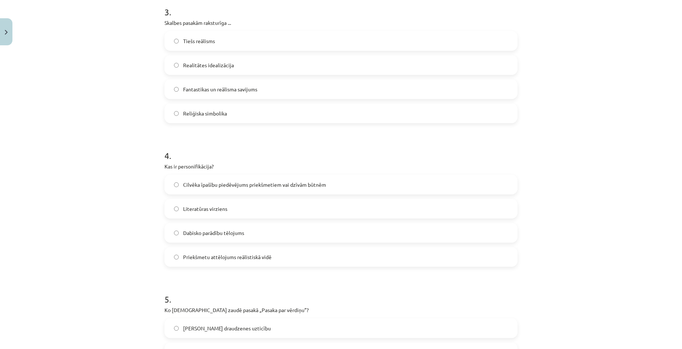
click at [245, 92] on span "Fantastikas un reālisma savijums" at bounding box center [220, 89] width 74 height 8
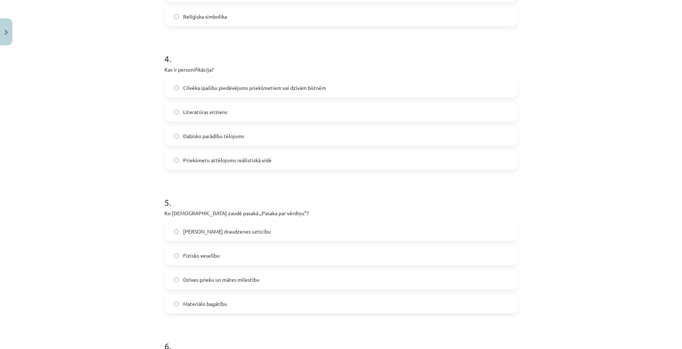
scroll to position [548, 0]
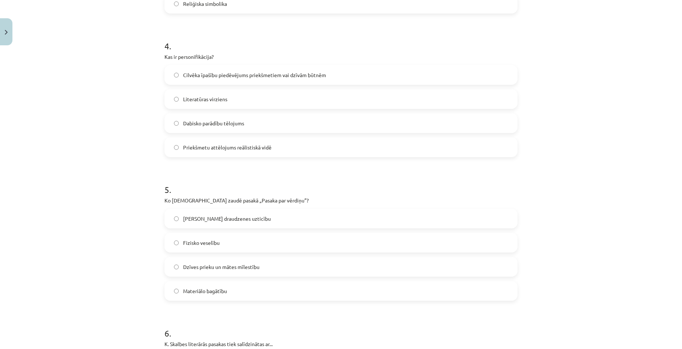
click at [213, 268] on span "Dzīves prieku un mātes mīlestību" at bounding box center [221, 267] width 76 height 8
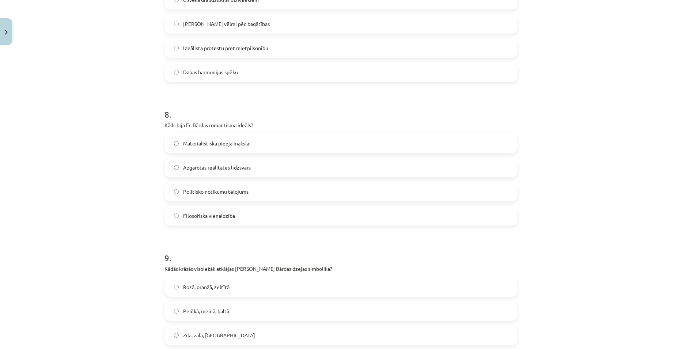
scroll to position [1096, 0]
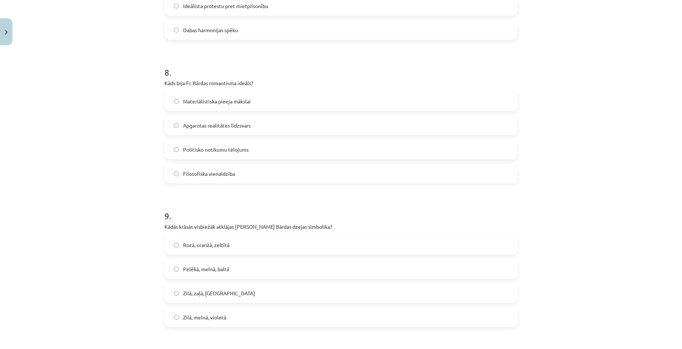
click at [213, 122] on span "Apgarotas realitātes līdzsvars" at bounding box center [217, 126] width 68 height 8
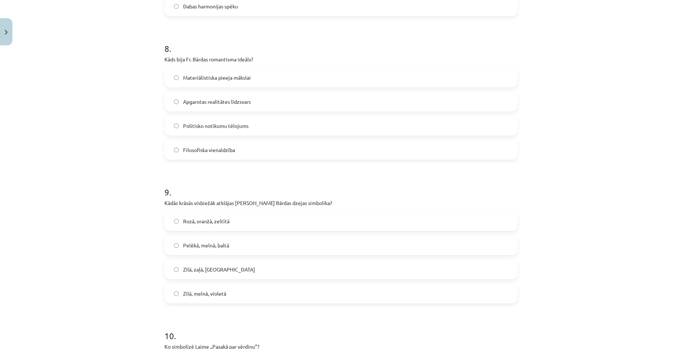
scroll to position [1132, 0]
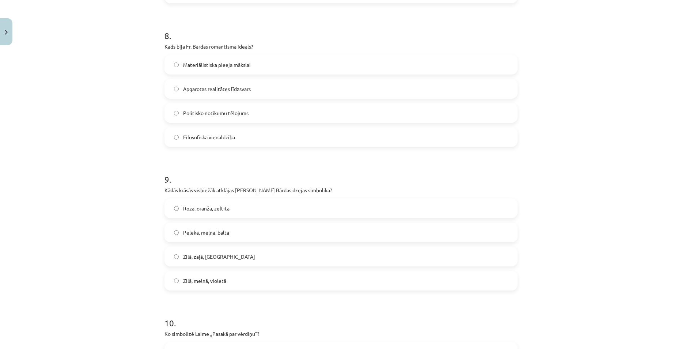
click at [218, 278] on span "Zilā, melnā, violetā" at bounding box center [204, 281] width 43 height 8
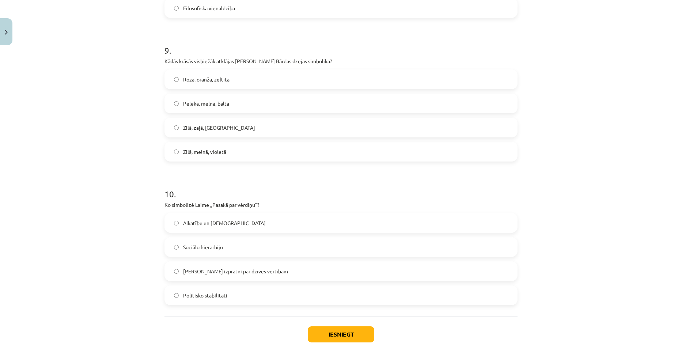
scroll to position [1278, 0]
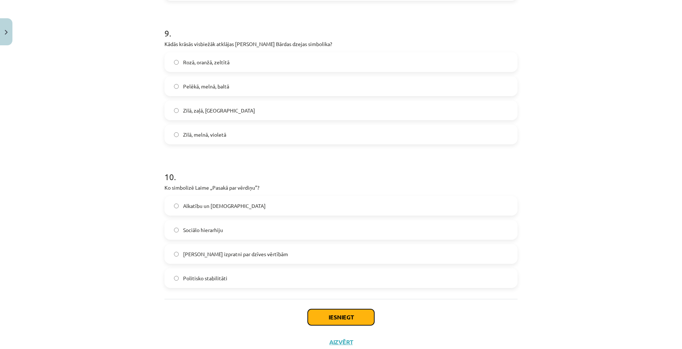
click at [347, 317] on button "Iesniegt" at bounding box center [341, 317] width 66 height 16
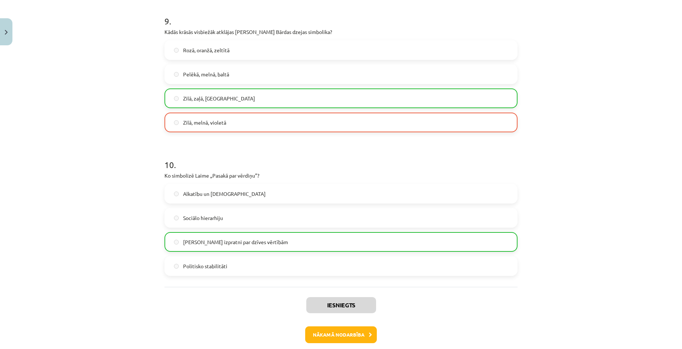
scroll to position [1326, 0]
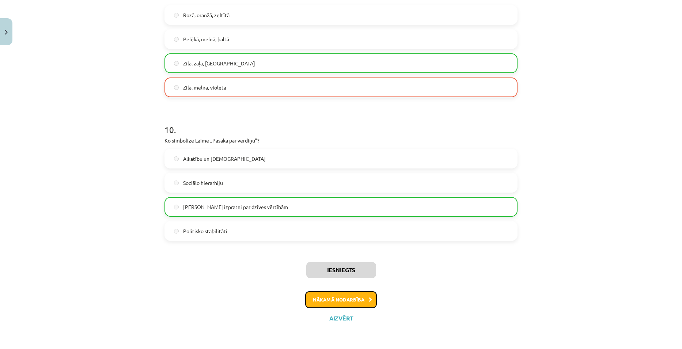
click at [349, 300] on button "Nākamā nodarbība" at bounding box center [341, 299] width 72 height 17
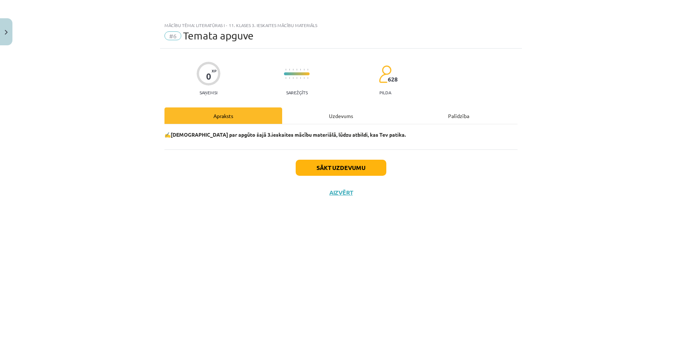
scroll to position [0, 0]
click at [347, 113] on div "Uzdevums" at bounding box center [341, 115] width 118 height 16
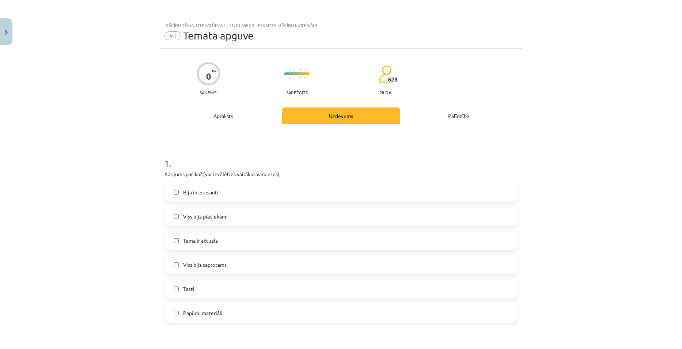
click at [179, 191] on label "Bija interesanti" at bounding box center [340, 192] width 351 height 18
click at [204, 267] on span "Viss bija saprotams" at bounding box center [204, 265] width 43 height 8
click at [197, 289] on label "Testi" at bounding box center [340, 288] width 351 height 18
click at [206, 265] on span "Viss bija saprotams" at bounding box center [204, 265] width 43 height 8
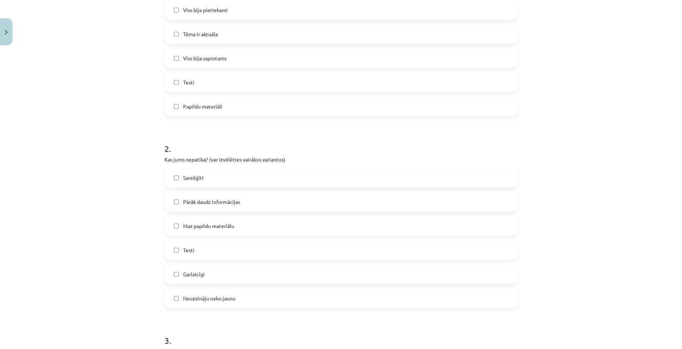
scroll to position [219, 0]
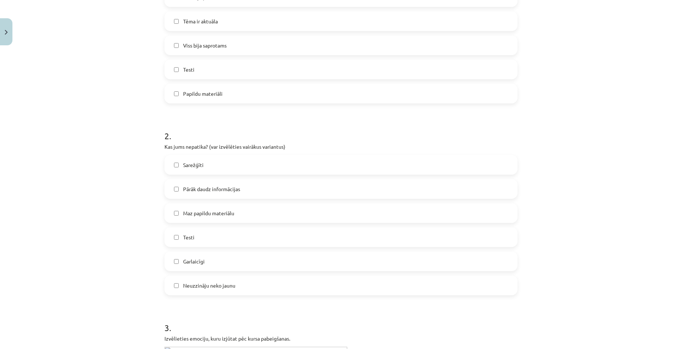
click at [221, 213] on span "Maz papildu materiālu" at bounding box center [208, 213] width 51 height 8
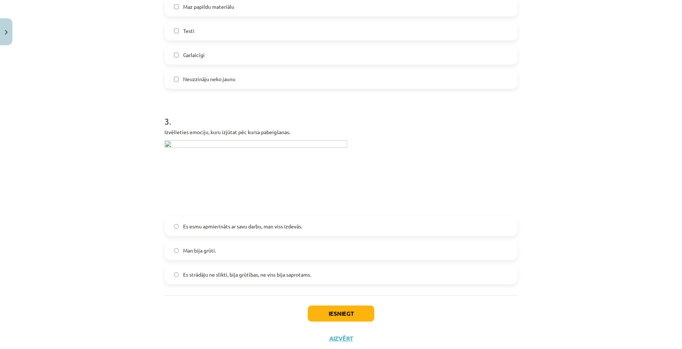
scroll to position [438, 0]
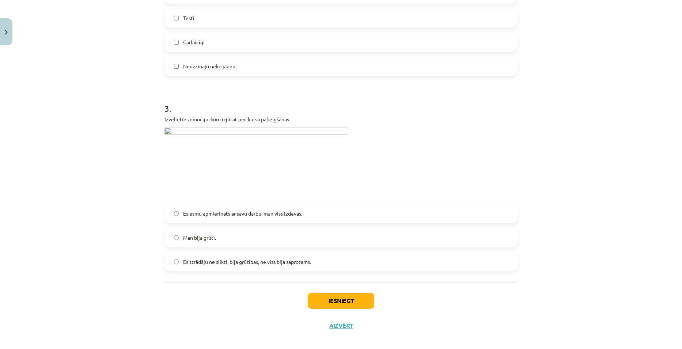
click at [236, 265] on span "Es strādāju ne slikti, bija grūtības, ne viss bija saprotams." at bounding box center [247, 262] width 128 height 8
click at [343, 299] on button "Iesniegt" at bounding box center [341, 301] width 66 height 16
click at [339, 328] on button "Aizvērt" at bounding box center [341, 325] width 28 height 7
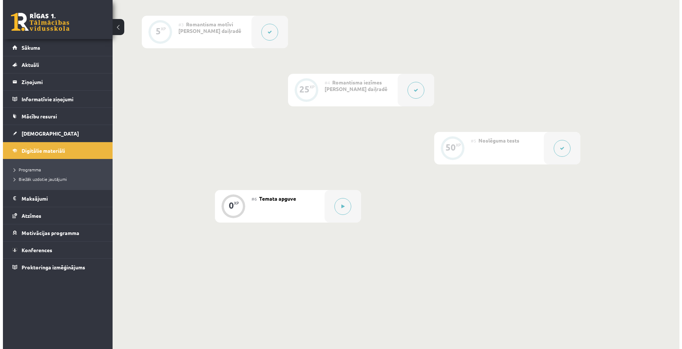
scroll to position [299, 0]
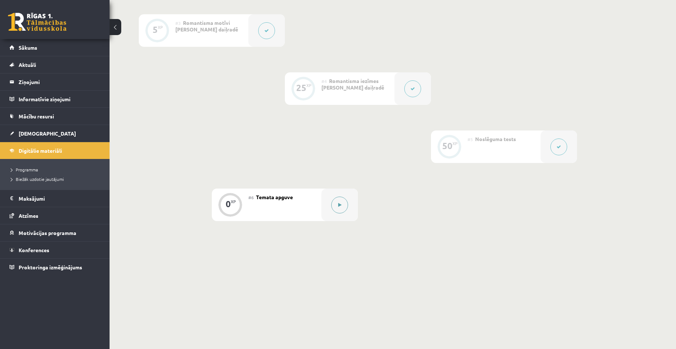
click at [339, 210] on button at bounding box center [339, 205] width 17 height 17
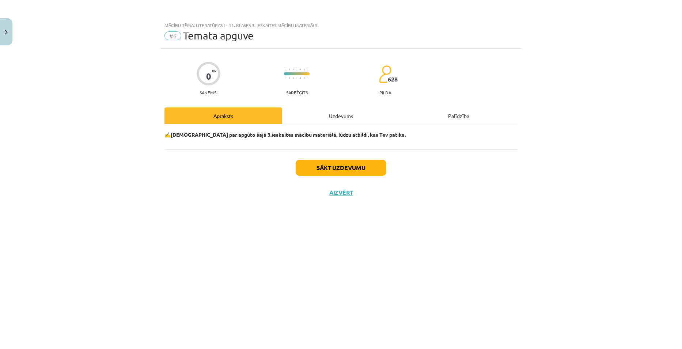
click at [339, 114] on div "Uzdevums" at bounding box center [341, 115] width 118 height 16
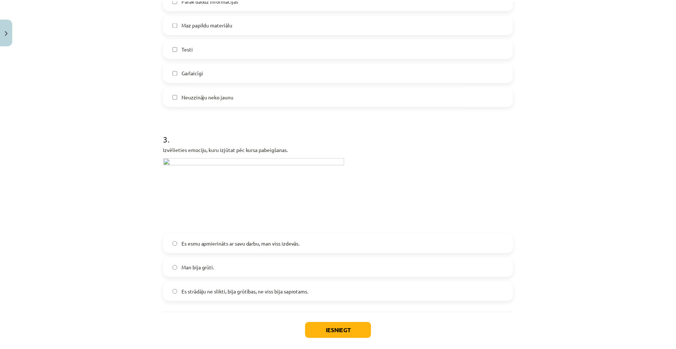
scroll to position [446, 0]
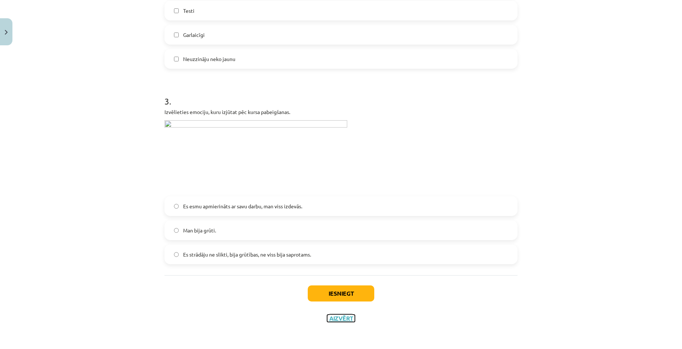
click at [342, 320] on button "Aizvērt" at bounding box center [341, 317] width 28 height 7
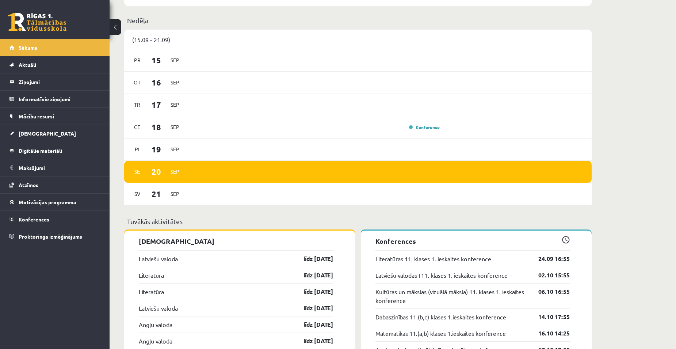
scroll to position [339, 0]
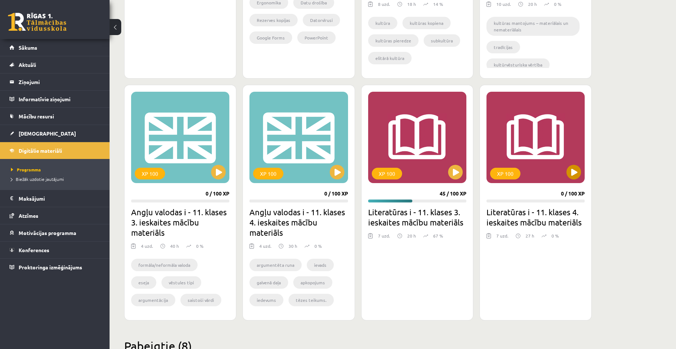
scroll to position [621, 0]
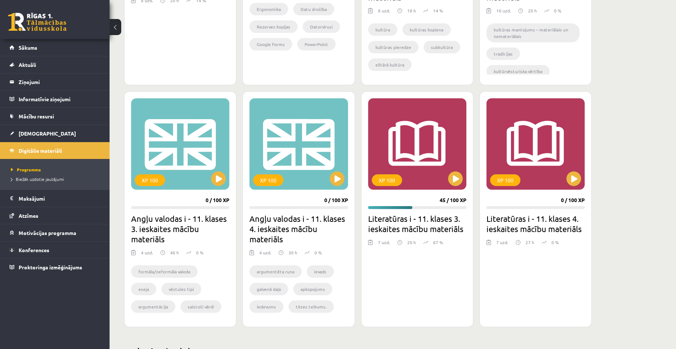
drag, startPoint x: 572, startPoint y: 172, endPoint x: 546, endPoint y: 214, distance: 49.9
drag, startPoint x: 546, startPoint y: 214, endPoint x: 649, endPoint y: 241, distance: 106.8
click at [650, 243] on div "Mana statistika 759 Nopelnītie punkti 8 Apgūtās tēmas 51 Izpildīti uzdevumi 91 …" at bounding box center [393, 130] width 567 height 1447
drag, startPoint x: 575, startPoint y: 178, endPoint x: 559, endPoint y: 182, distance: 16.4
click at [558, 182] on div "XP 100" at bounding box center [536, 143] width 98 height 91
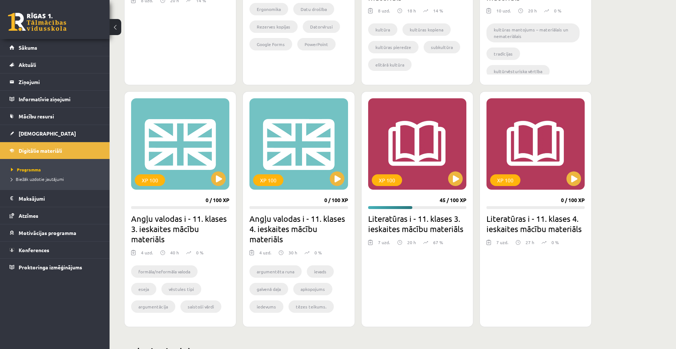
drag, startPoint x: 574, startPoint y: 175, endPoint x: 612, endPoint y: 140, distance: 51.9
click at [612, 140] on div "Mana statistika 759 Nopelnītie punkti 8 Apgūtās tēmas 51 Izpildīti uzdevumi 91 …" at bounding box center [393, 130] width 567 height 1447
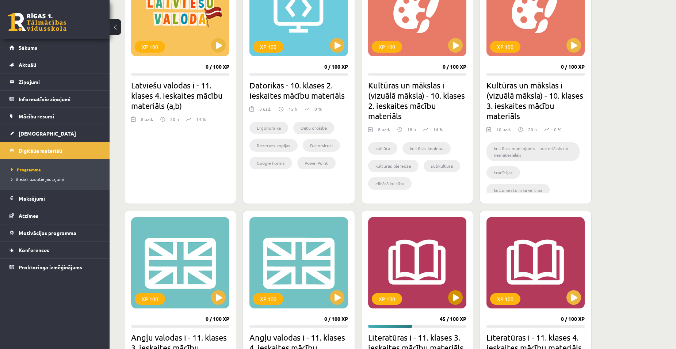
scroll to position [475, 0]
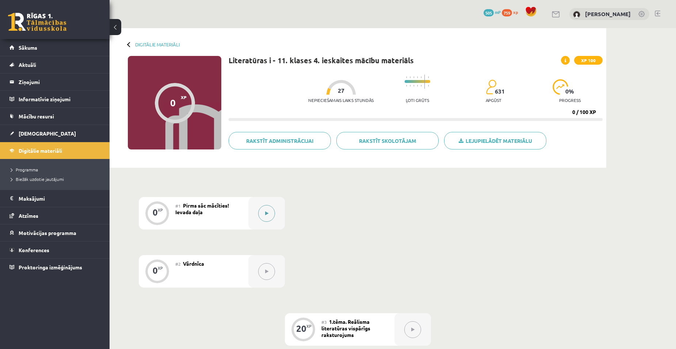
click at [265, 210] on button at bounding box center [266, 213] width 17 height 17
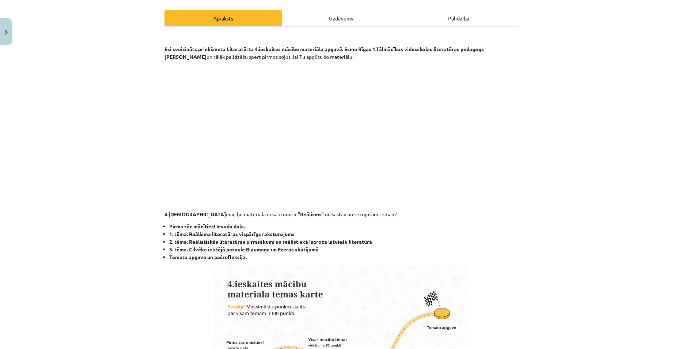
scroll to position [73, 0]
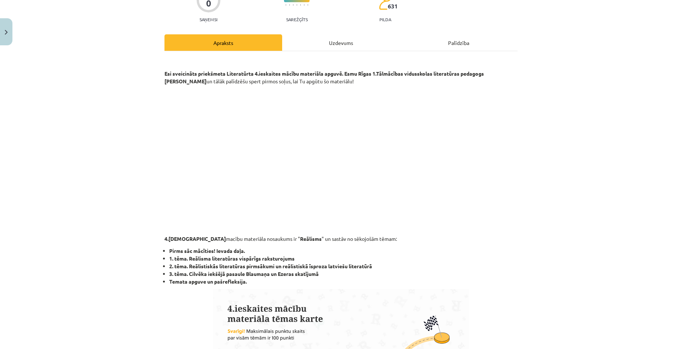
click at [328, 47] on div "Uzdevums" at bounding box center [341, 42] width 118 height 16
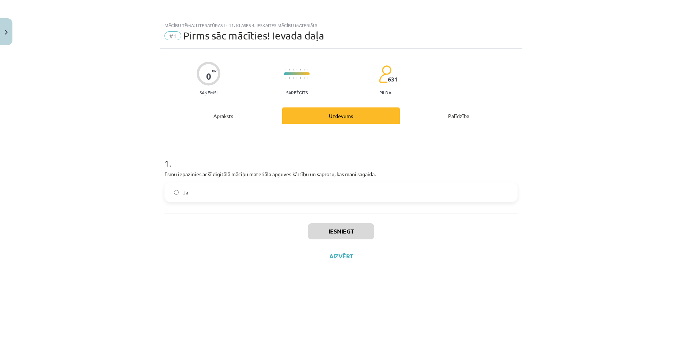
click at [221, 119] on div "Apraksts" at bounding box center [223, 115] width 118 height 16
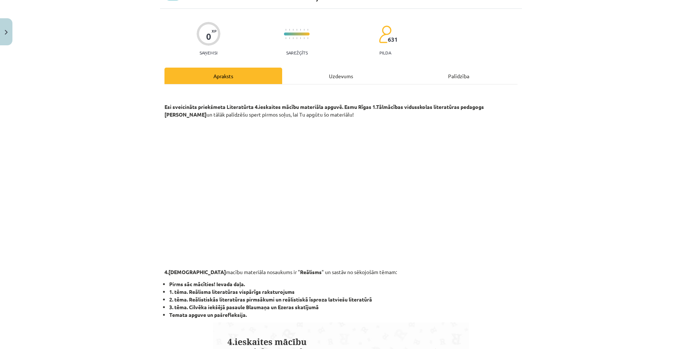
scroll to position [53, 0]
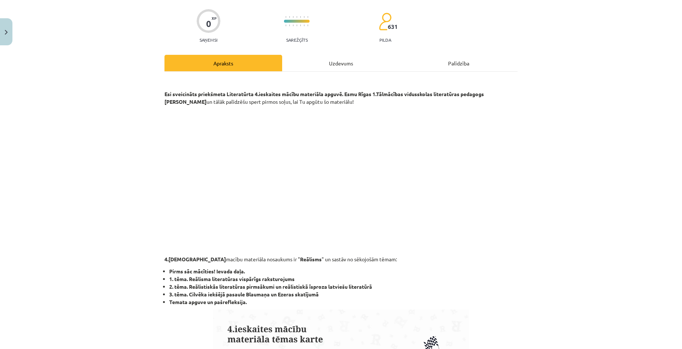
click at [334, 66] on div "Uzdevums" at bounding box center [341, 63] width 118 height 16
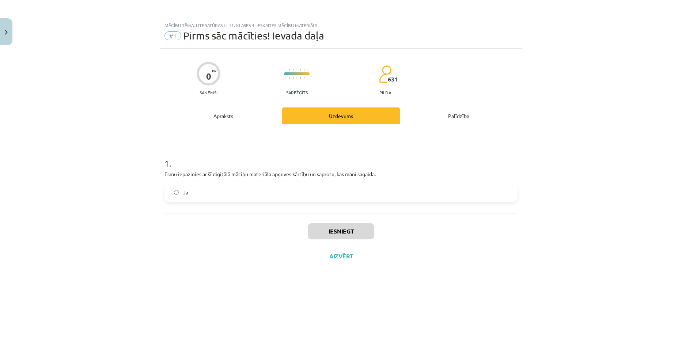
scroll to position [0, 0]
click at [177, 195] on label "Jā" at bounding box center [340, 192] width 351 height 18
click at [335, 226] on button "Iesniegt" at bounding box center [341, 231] width 66 height 16
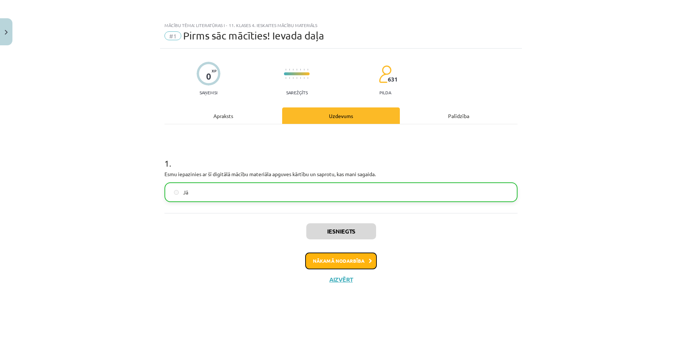
click at [351, 258] on button "Nākamā nodarbība" at bounding box center [341, 260] width 72 height 17
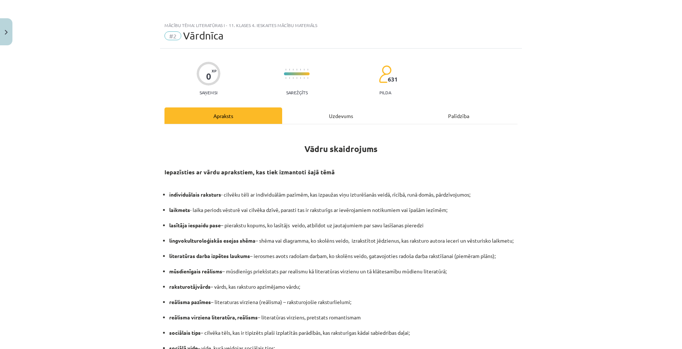
click at [339, 124] on hr at bounding box center [340, 124] width 353 height 0
click at [340, 121] on div "Uzdevums" at bounding box center [341, 115] width 118 height 16
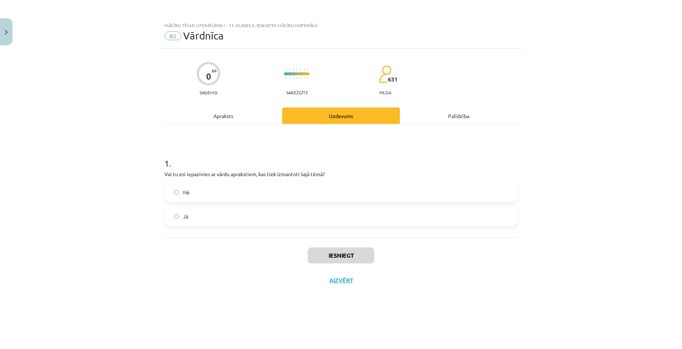
click at [235, 110] on div "Apraksts" at bounding box center [223, 115] width 118 height 16
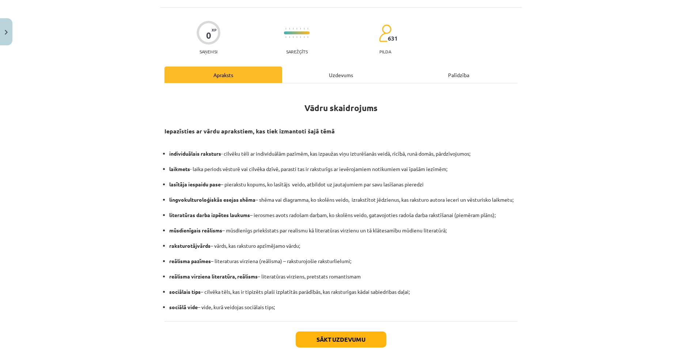
scroll to position [87, 0]
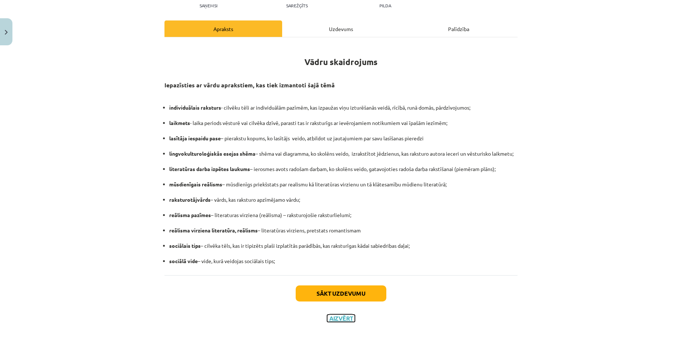
click at [343, 315] on button "Aizvērt" at bounding box center [341, 317] width 28 height 7
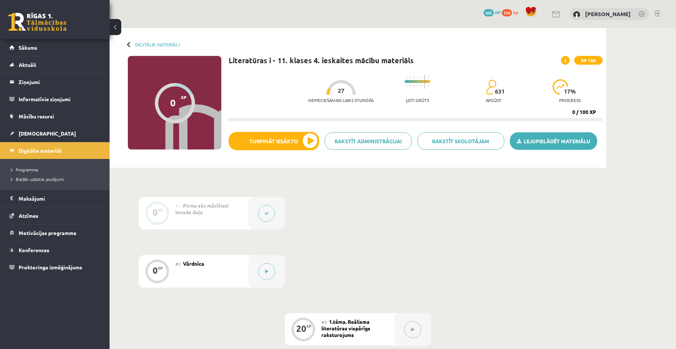
click at [557, 144] on link "Lejupielādēt materiālu" at bounding box center [553, 141] width 87 height 18
click at [271, 272] on button at bounding box center [266, 271] width 17 height 17
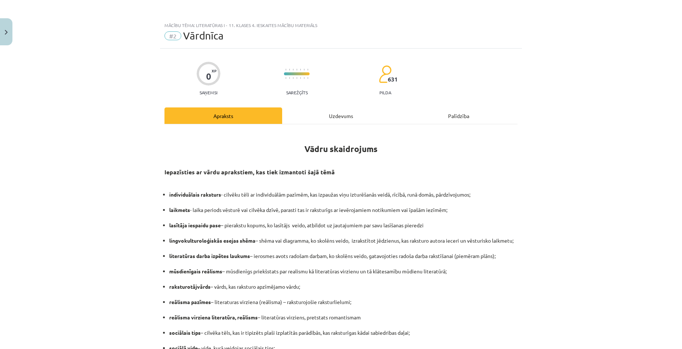
click at [346, 113] on div "Uzdevums" at bounding box center [341, 115] width 118 height 16
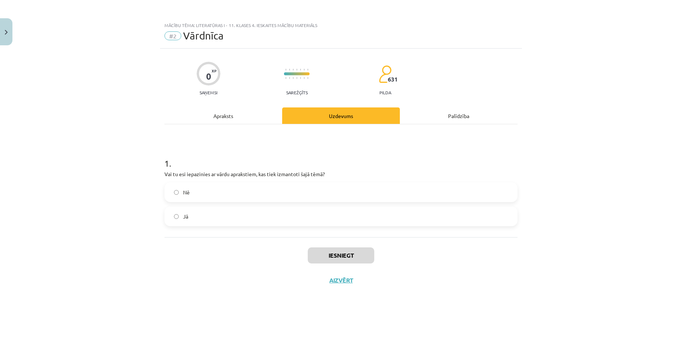
click at [247, 196] on label "Nē" at bounding box center [340, 192] width 351 height 18
click at [240, 210] on label "Jā" at bounding box center [340, 216] width 351 height 18
click at [344, 260] on button "Iesniegt" at bounding box center [341, 255] width 66 height 16
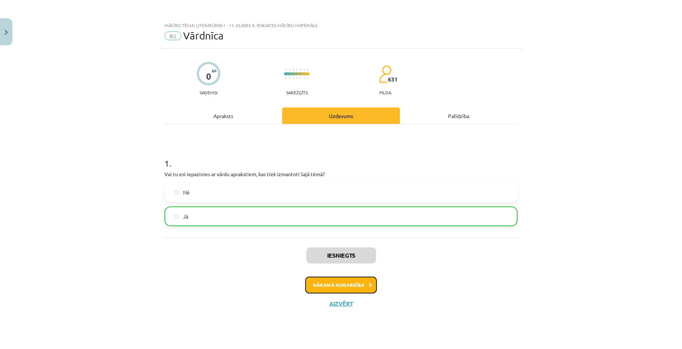
click at [355, 285] on button "Nākamā nodarbība" at bounding box center [341, 285] width 72 height 17
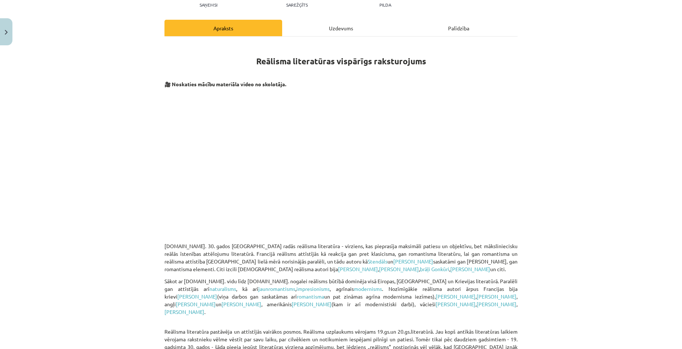
scroll to position [75, 0]
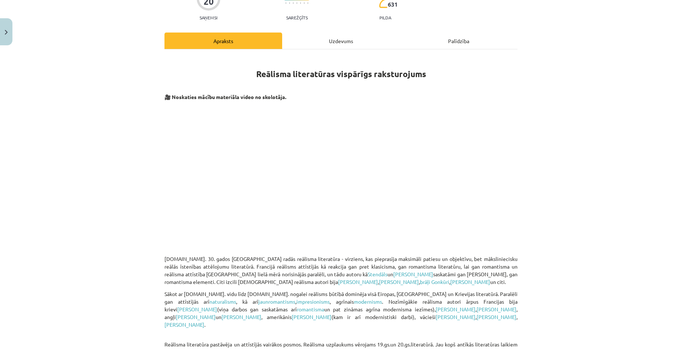
click at [331, 43] on div "Uzdevums" at bounding box center [341, 41] width 118 height 16
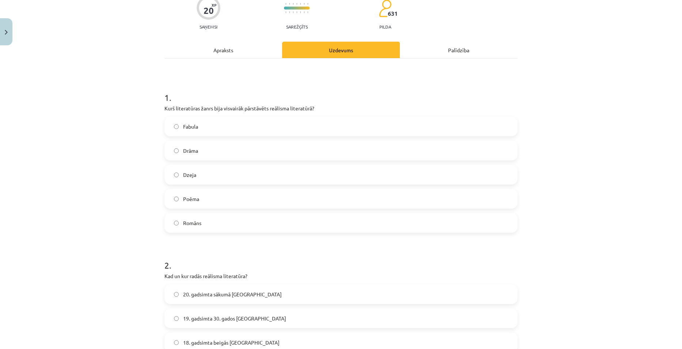
scroll to position [0, 0]
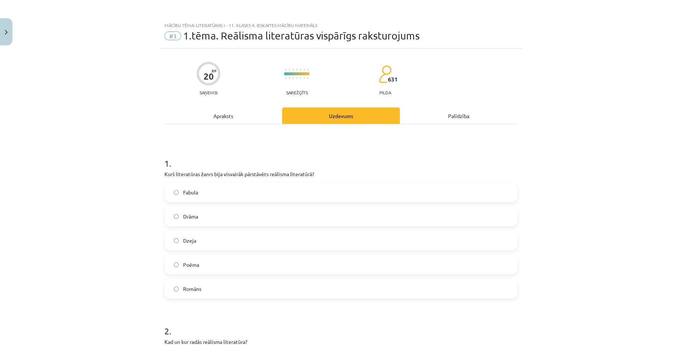
click at [221, 120] on div "Apraksts" at bounding box center [223, 115] width 118 height 16
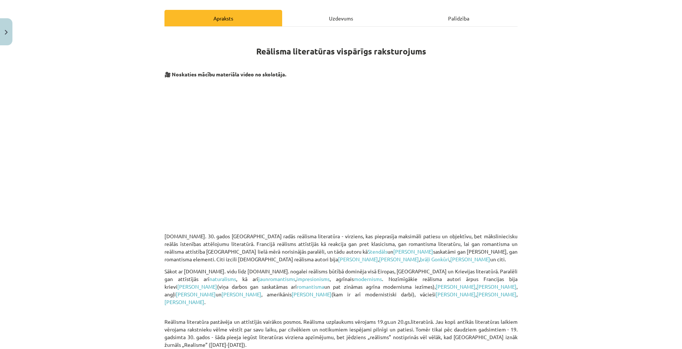
scroll to position [128, 0]
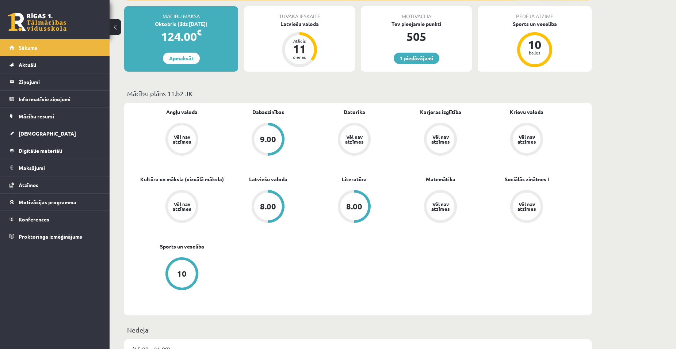
scroll to position [37, 0]
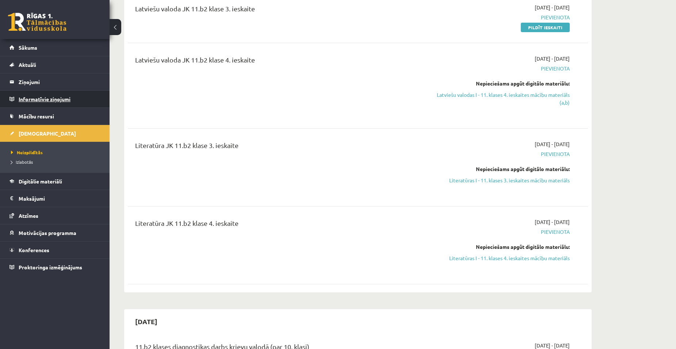
scroll to position [402, 0]
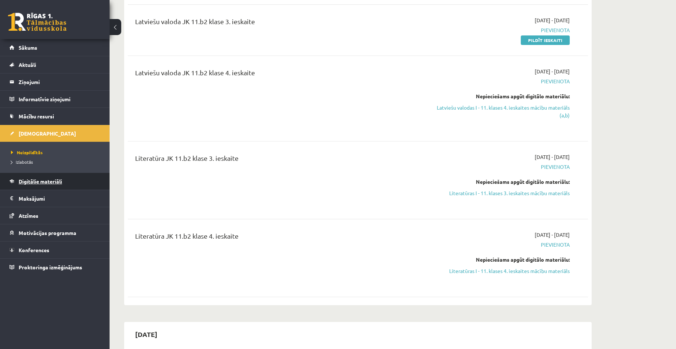
click at [47, 181] on span "Digitālie materiāli" at bounding box center [40, 181] width 43 height 7
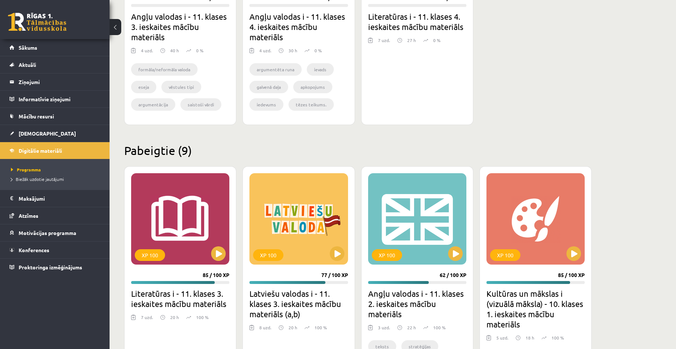
scroll to position [877, 0]
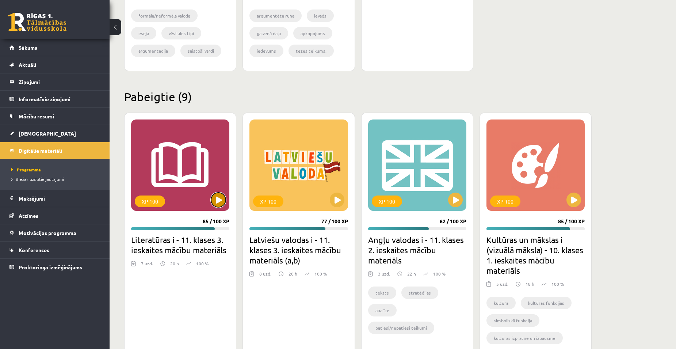
click at [220, 202] on button at bounding box center [218, 199] width 15 height 15
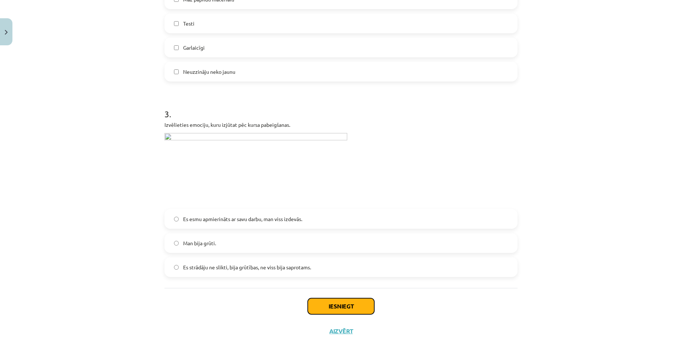
scroll to position [446, 0]
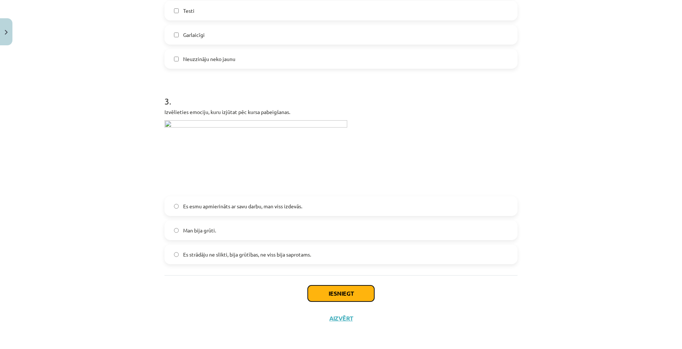
click at [335, 293] on button "Iesniegt" at bounding box center [341, 293] width 66 height 16
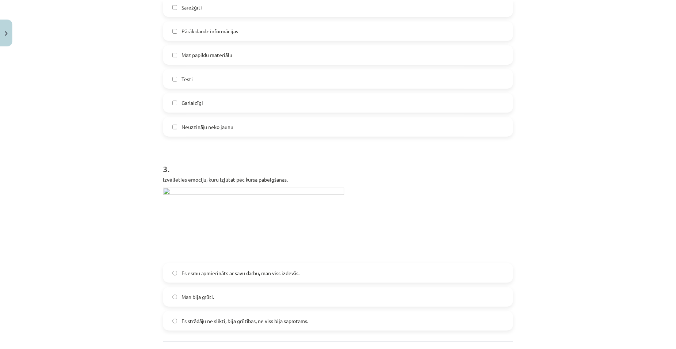
scroll to position [373, 0]
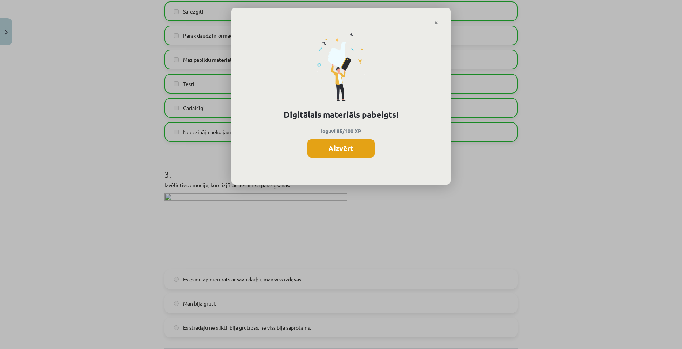
click at [357, 153] on button "Aizvērt" at bounding box center [340, 148] width 67 height 18
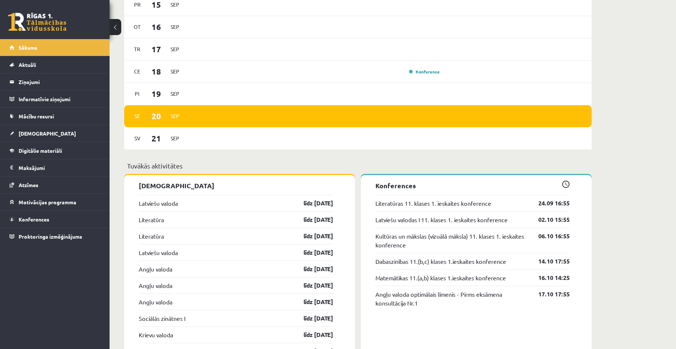
scroll to position [511, 0]
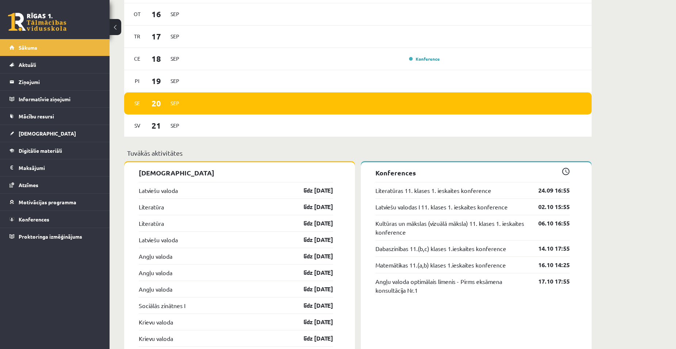
drag, startPoint x: 397, startPoint y: 142, endPoint x: 397, endPoint y: 146, distance: 3.7
click at [397, 142] on div "(15.09 - 21.09) Pr 15 Sep Ot 16 Sep Tr 17 Sep Ce 18 Sep Konference Pi 19 Sep Se…" at bounding box center [358, 54] width 468 height 187
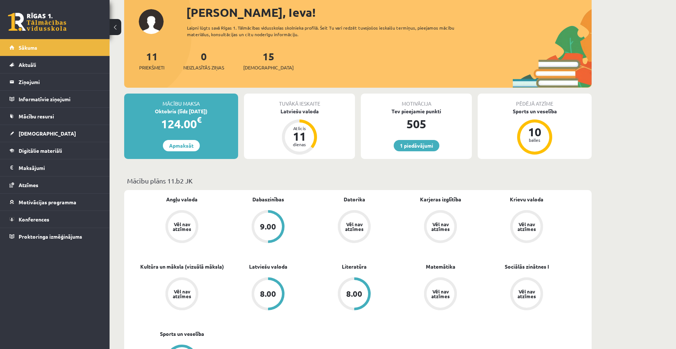
scroll to position [110, 0]
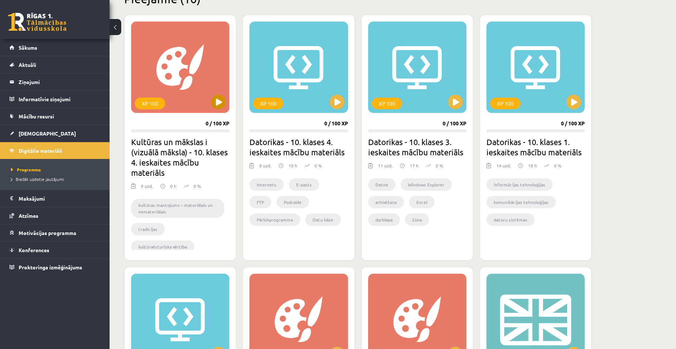
scroll to position [146, 0]
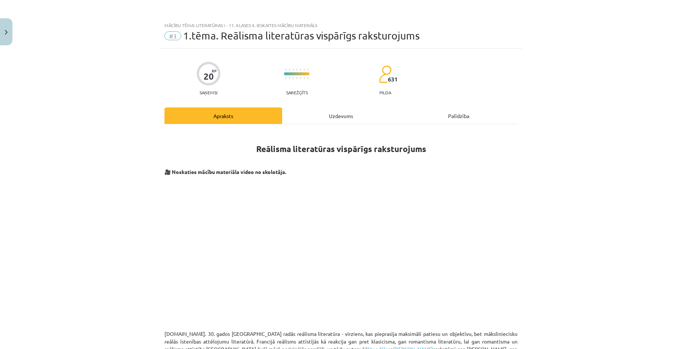
scroll to position [128, 0]
